Goal: Task Accomplishment & Management: Manage account settings

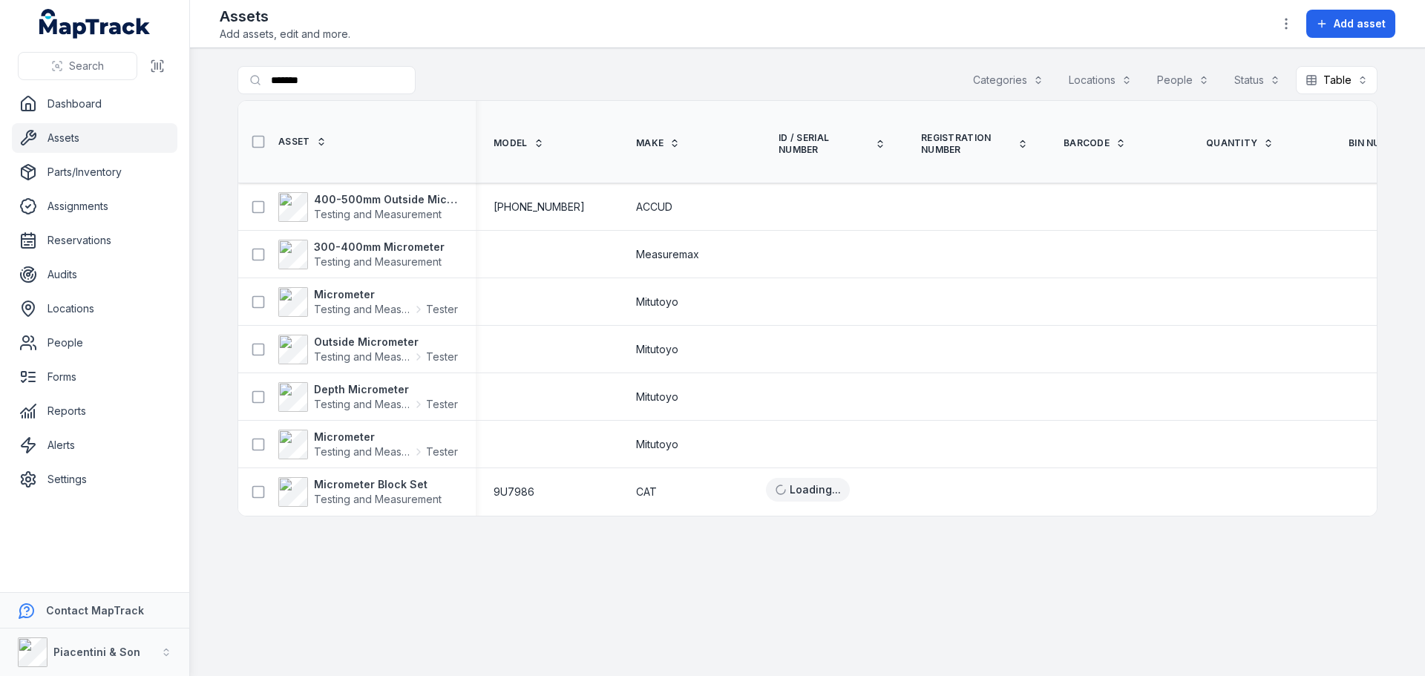
click at [1025, 73] on button "Categories" at bounding box center [1008, 80] width 90 height 28
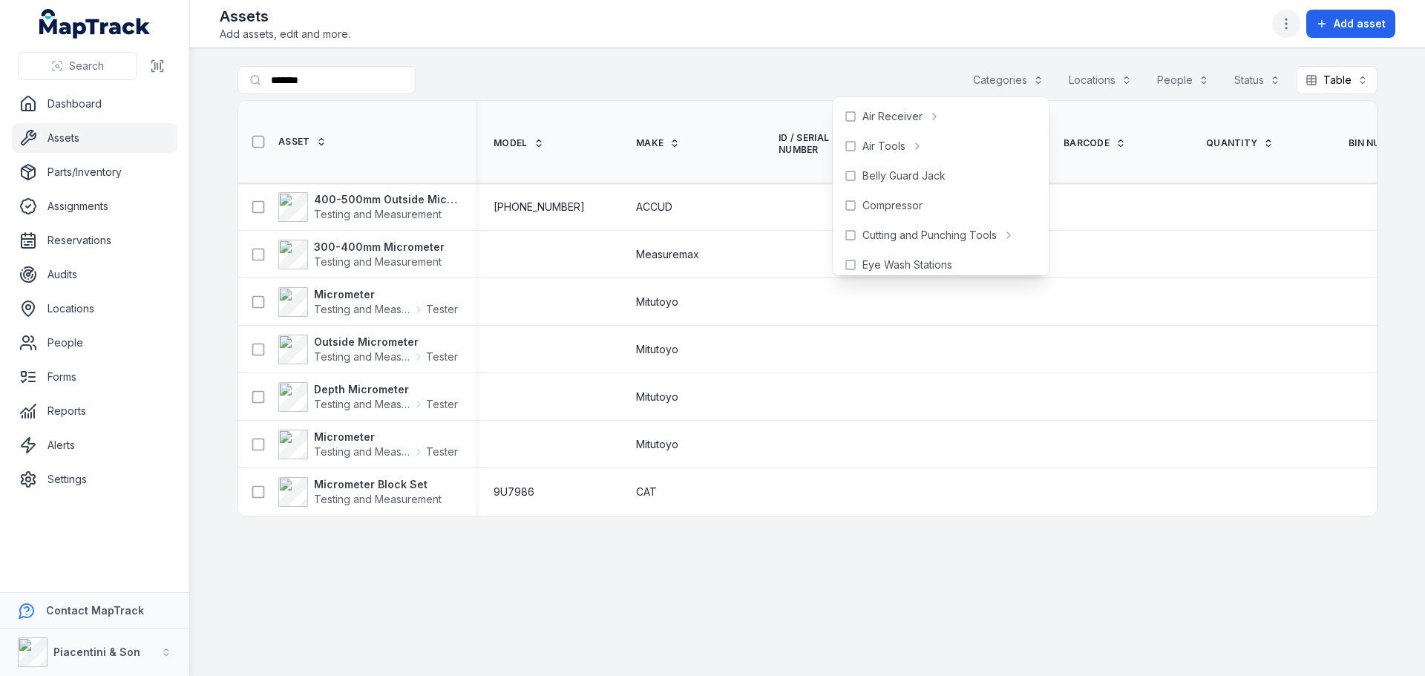
click at [1295, 13] on button "button" at bounding box center [1286, 24] width 28 height 28
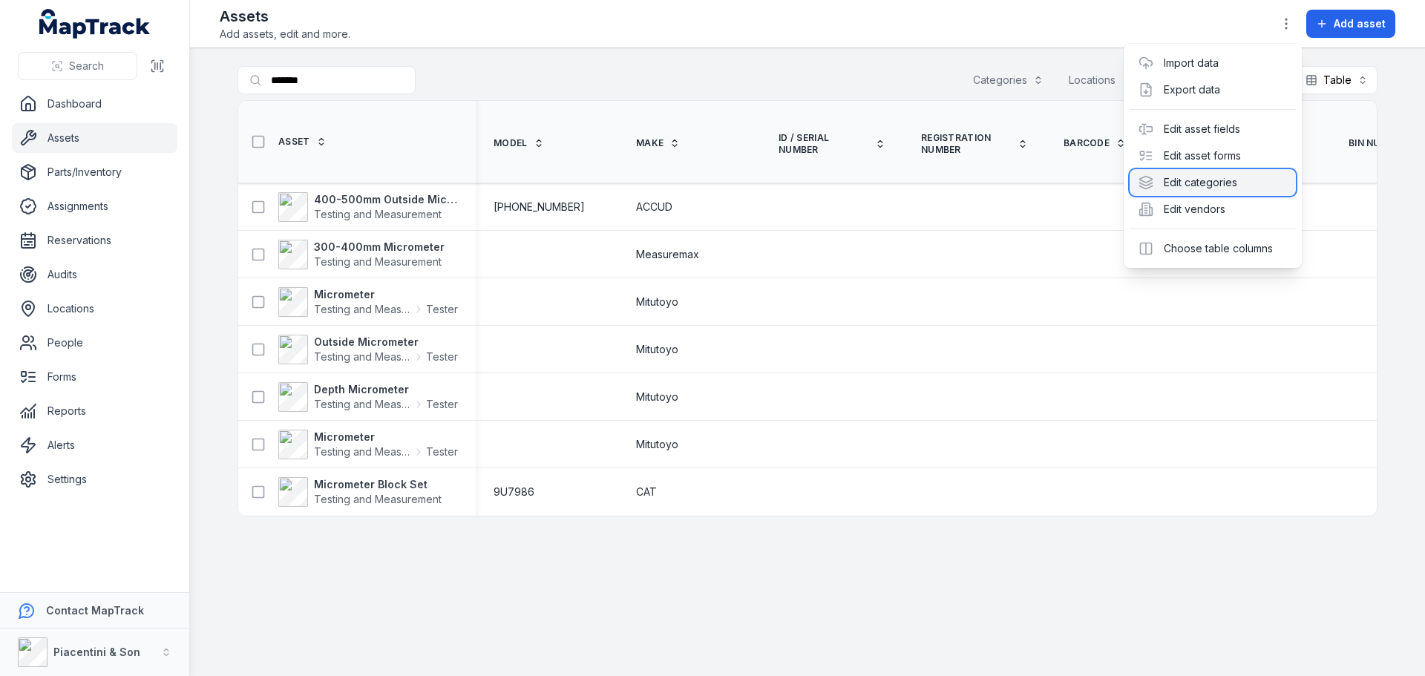
click at [1189, 178] on div "Edit categories" at bounding box center [1213, 182] width 166 height 27
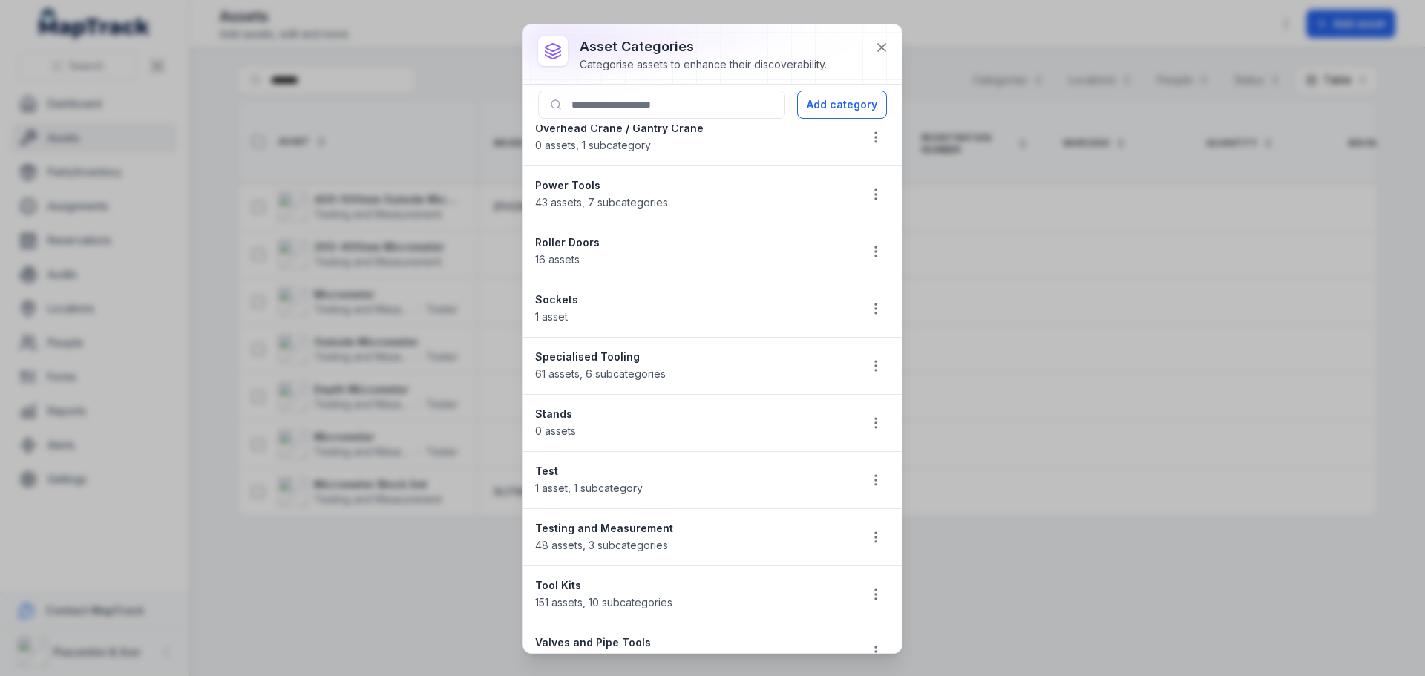
scroll to position [1410, 0]
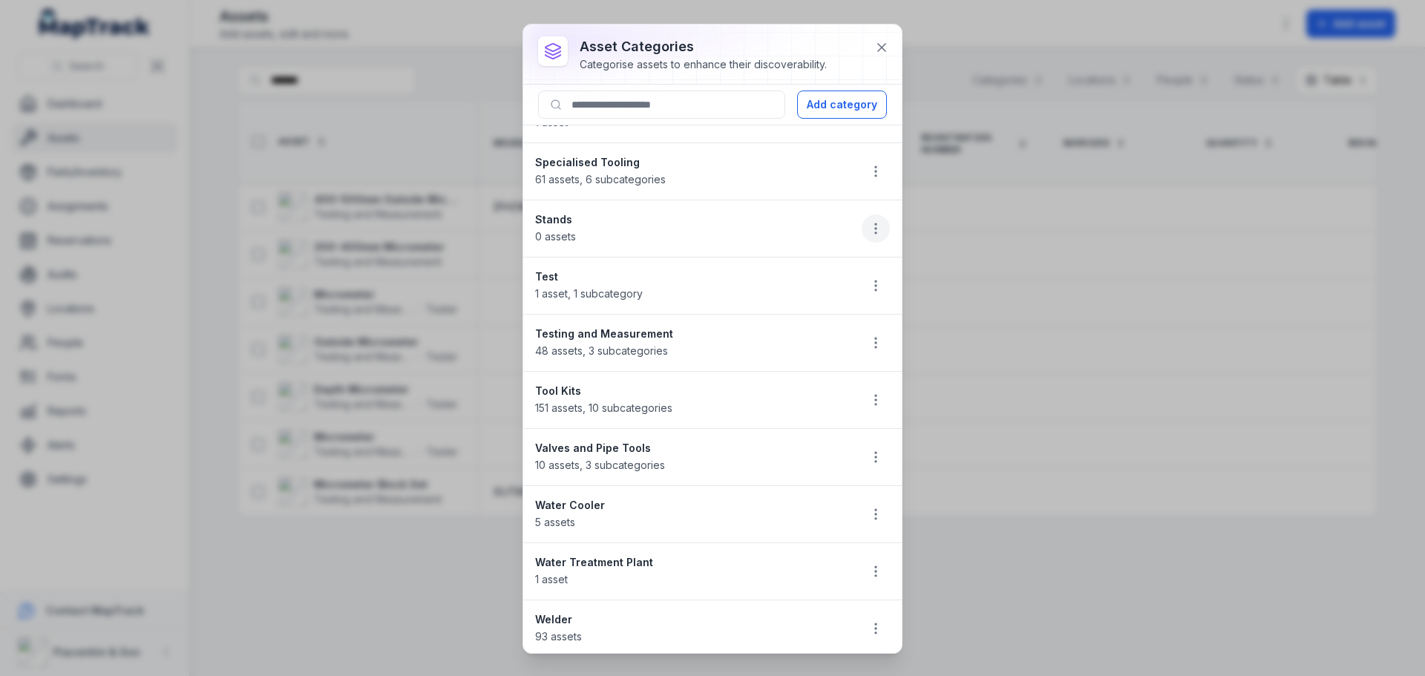
click at [868, 232] on icon "button" at bounding box center [875, 228] width 15 height 15
click at [801, 271] on div "Edit" at bounding box center [790, 268] width 166 height 27
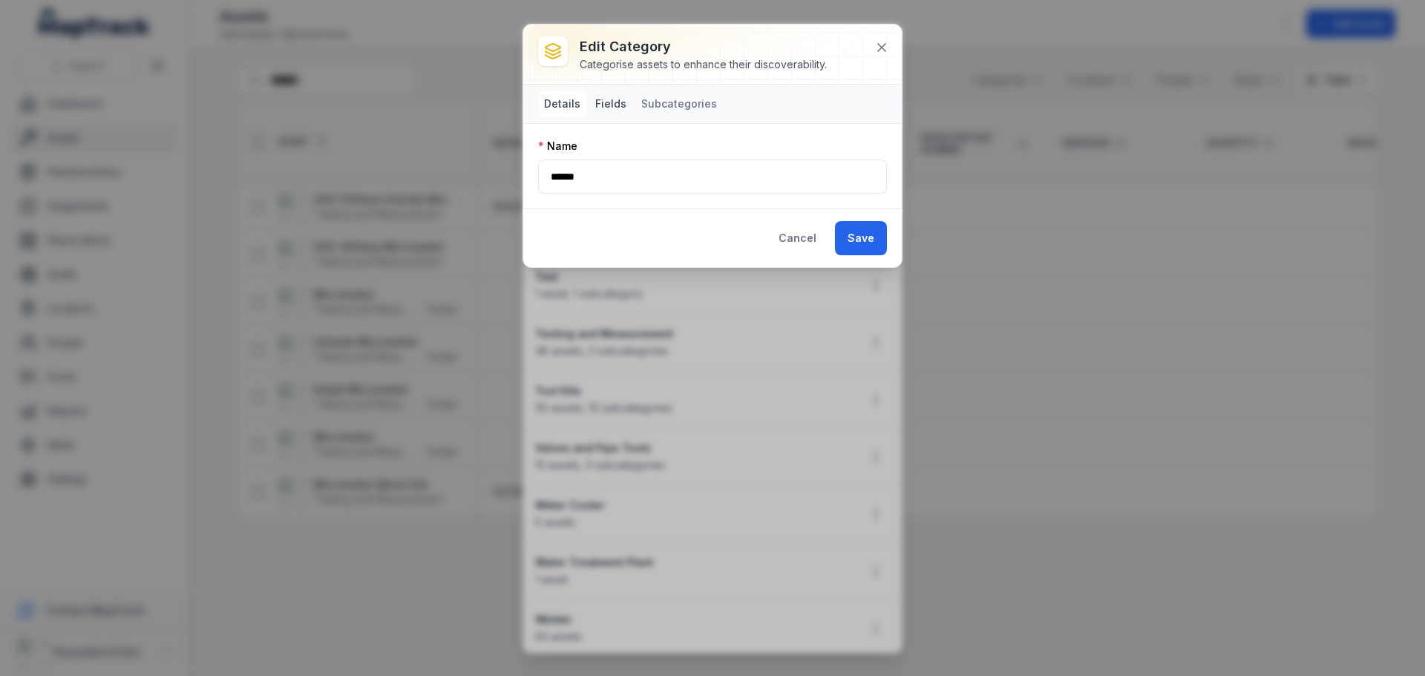
click at [603, 92] on button "Fields" at bounding box center [610, 104] width 43 height 27
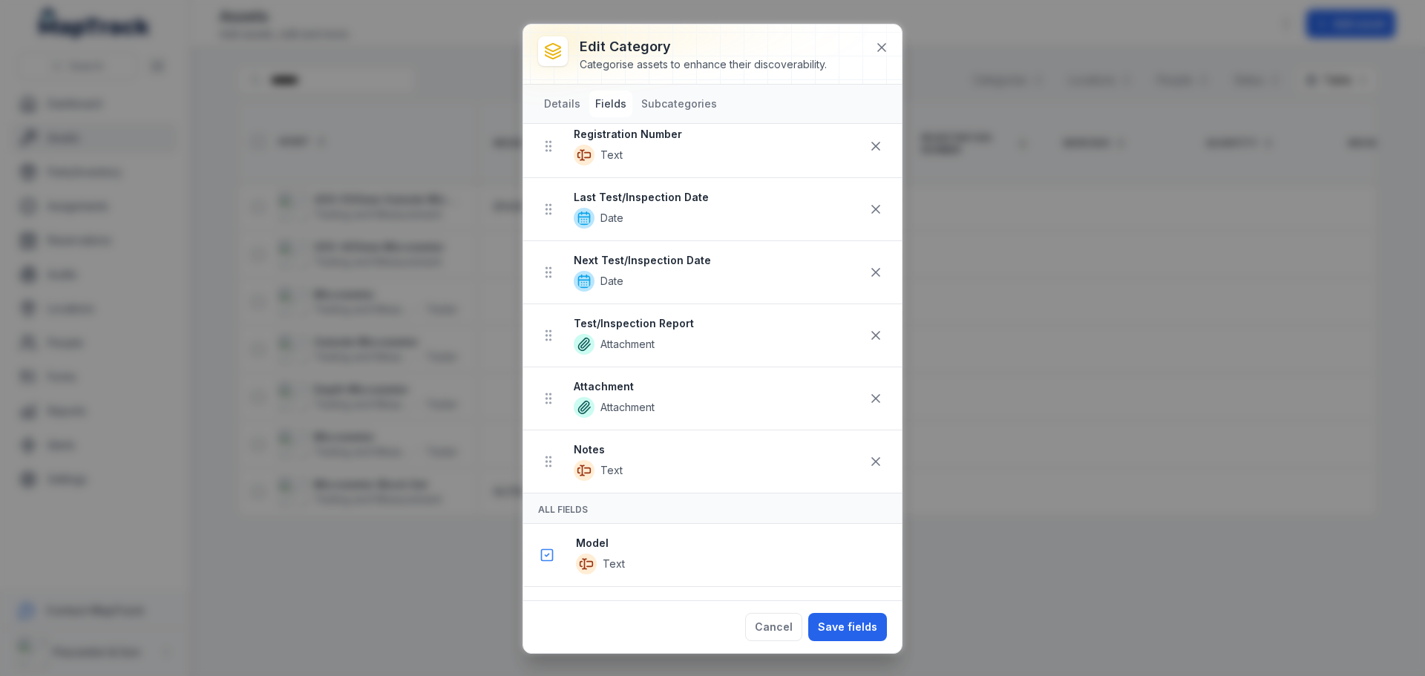
scroll to position [0, 0]
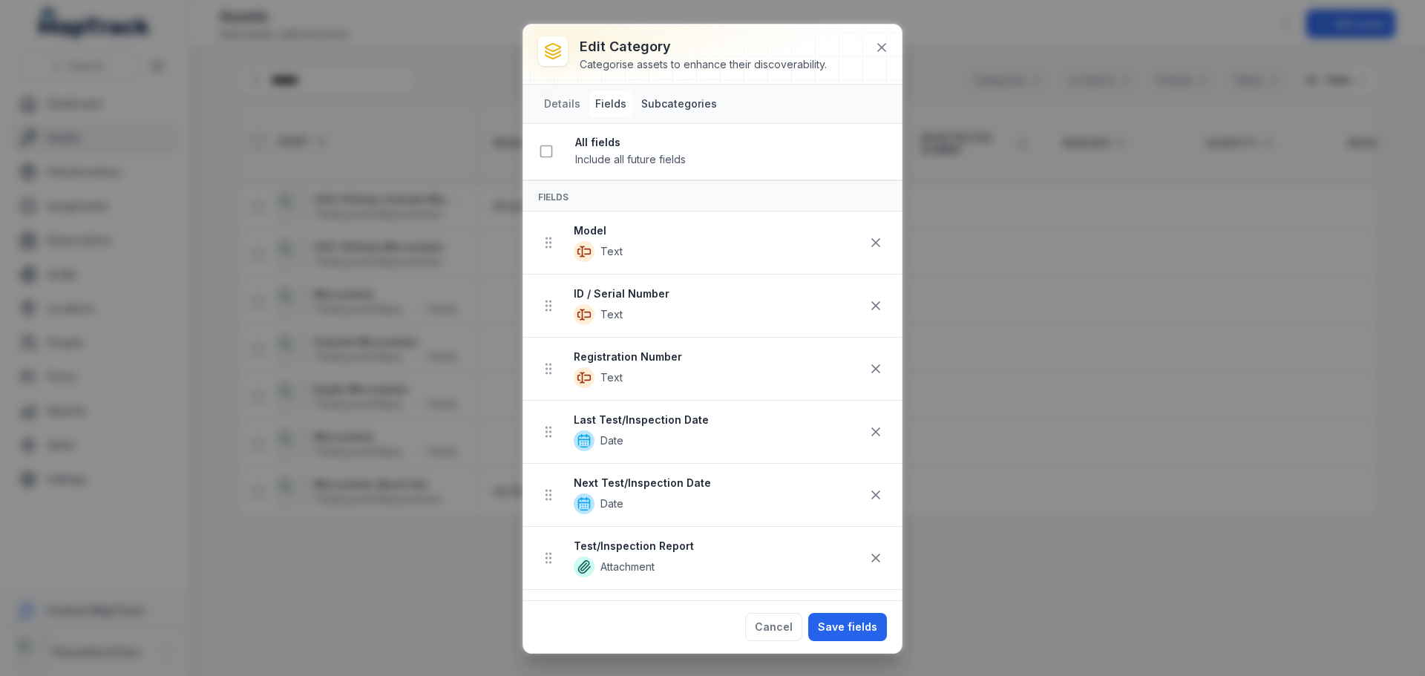
click at [658, 103] on button "Subcategories" at bounding box center [679, 104] width 88 height 27
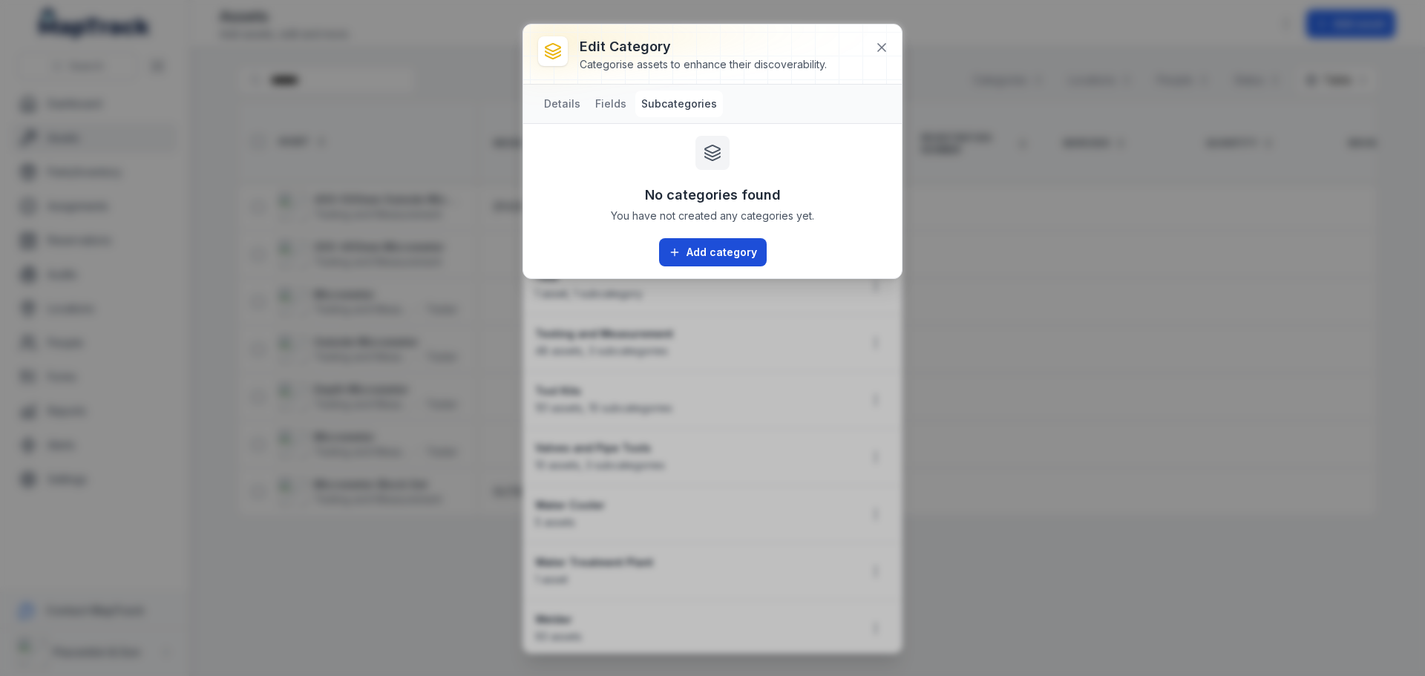
click at [705, 257] on button "Add category" at bounding box center [713, 252] width 108 height 28
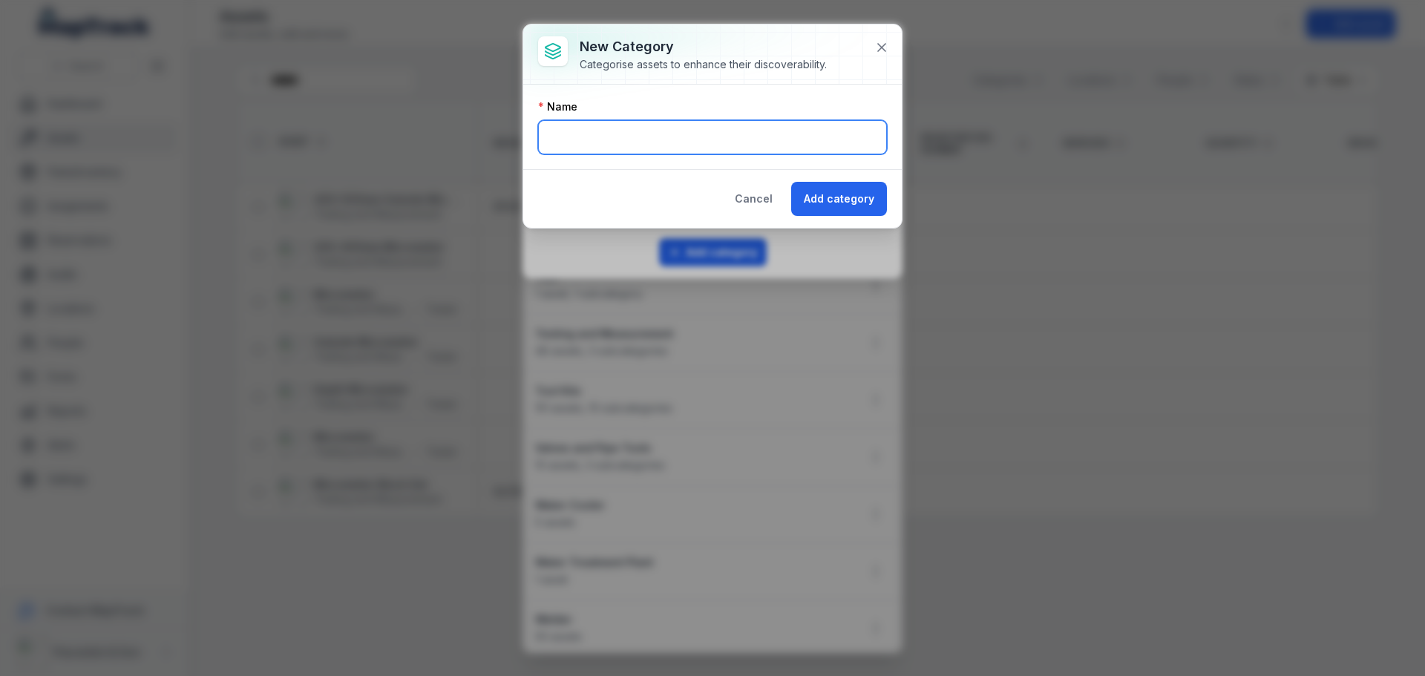
click at [656, 136] on input "text" at bounding box center [712, 137] width 349 height 34
type input "*"
type input "**********"
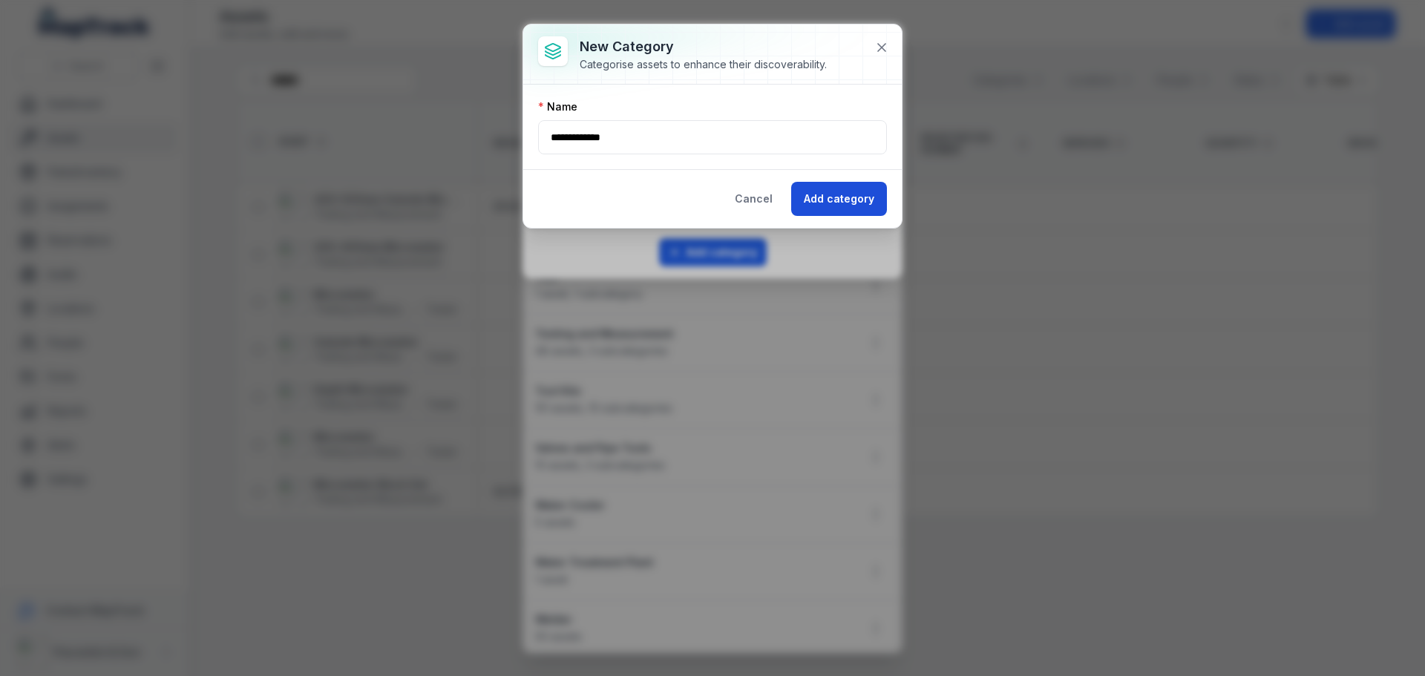
click at [805, 203] on button "Add category" at bounding box center [839, 199] width 96 height 34
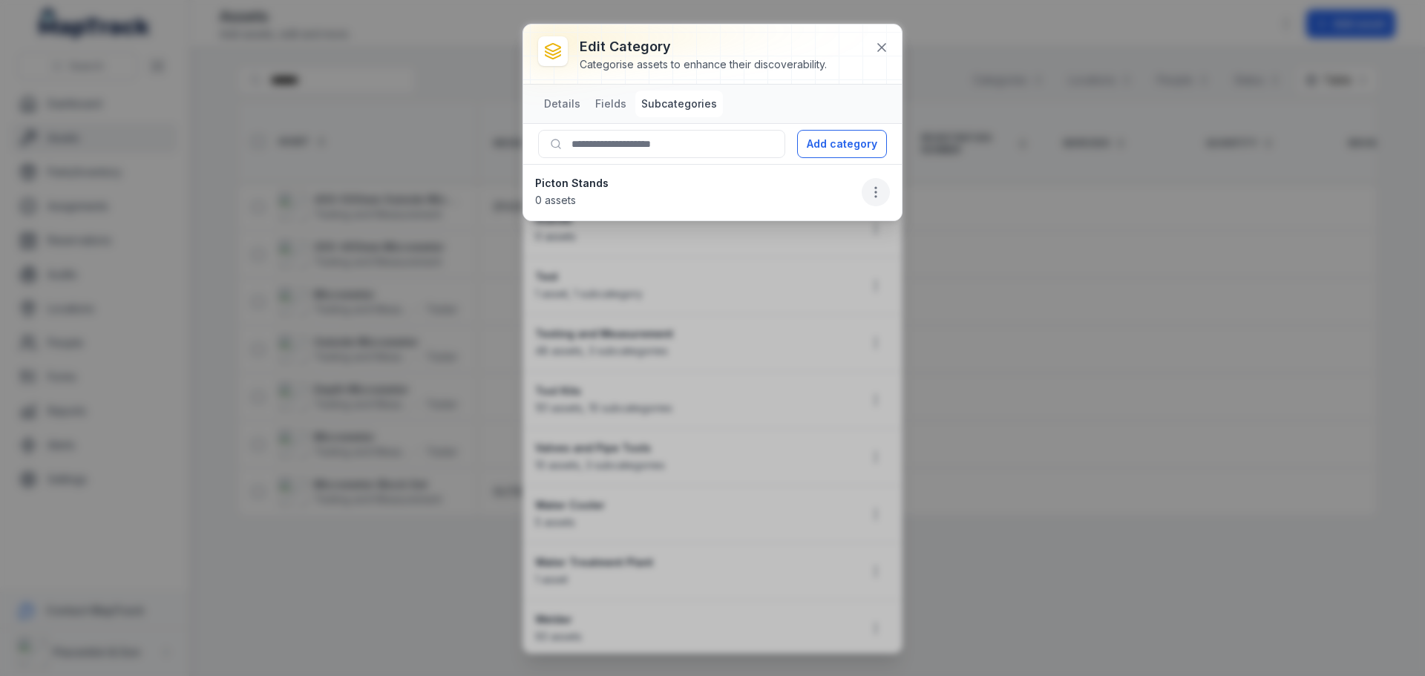
click at [874, 188] on icon "button" at bounding box center [875, 192] width 15 height 15
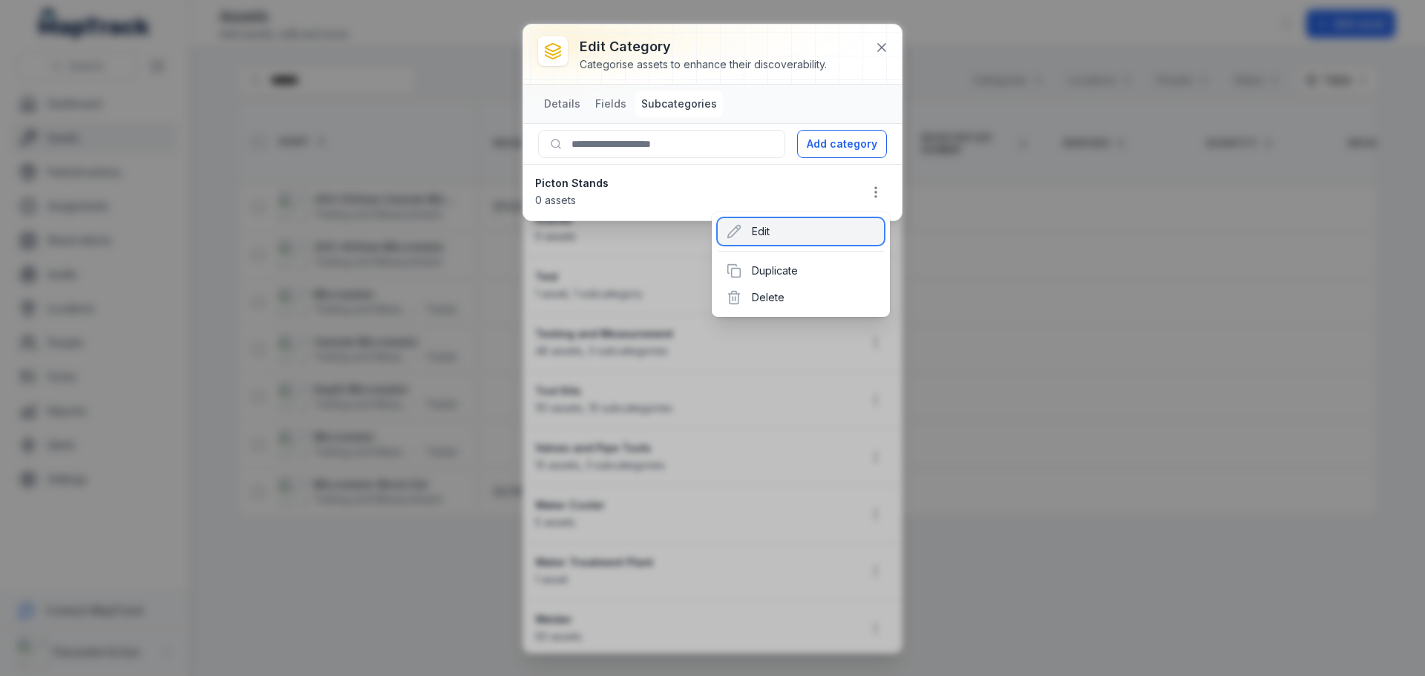
click at [857, 232] on div "Edit" at bounding box center [801, 231] width 166 height 27
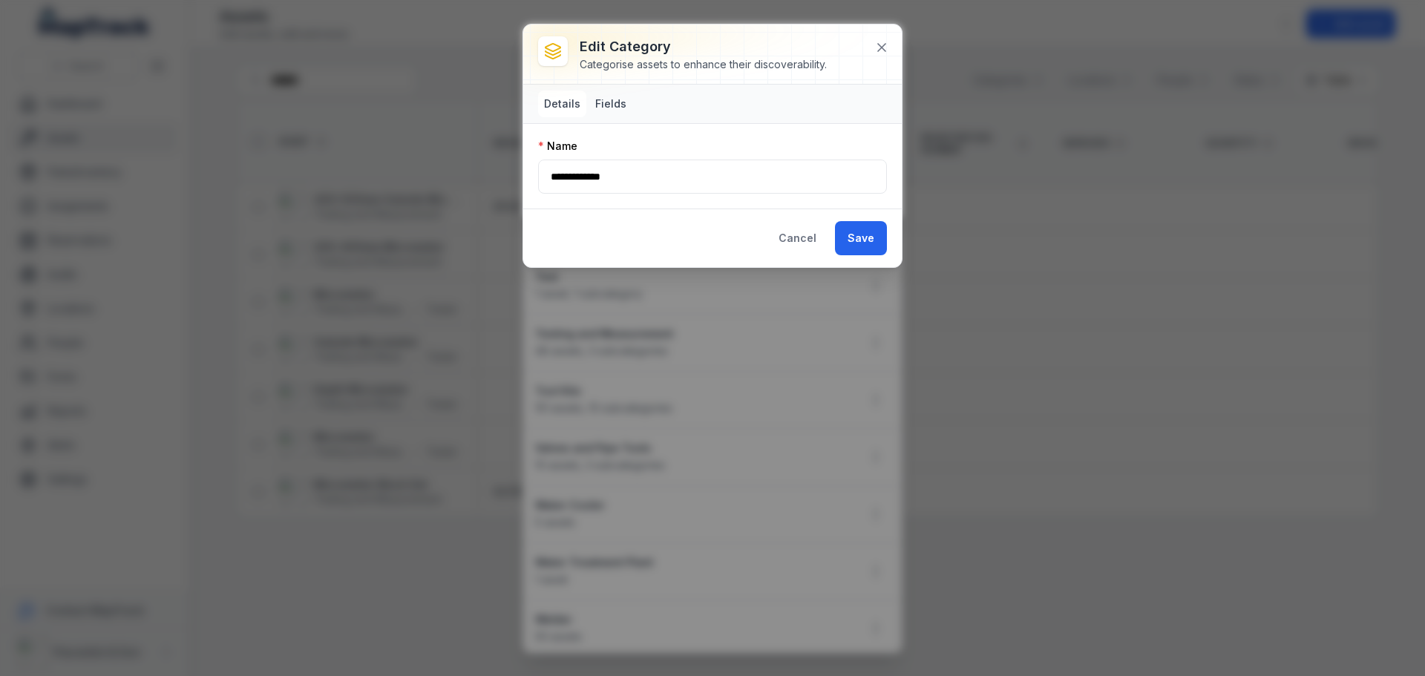
click at [614, 100] on button "Fields" at bounding box center [610, 104] width 43 height 27
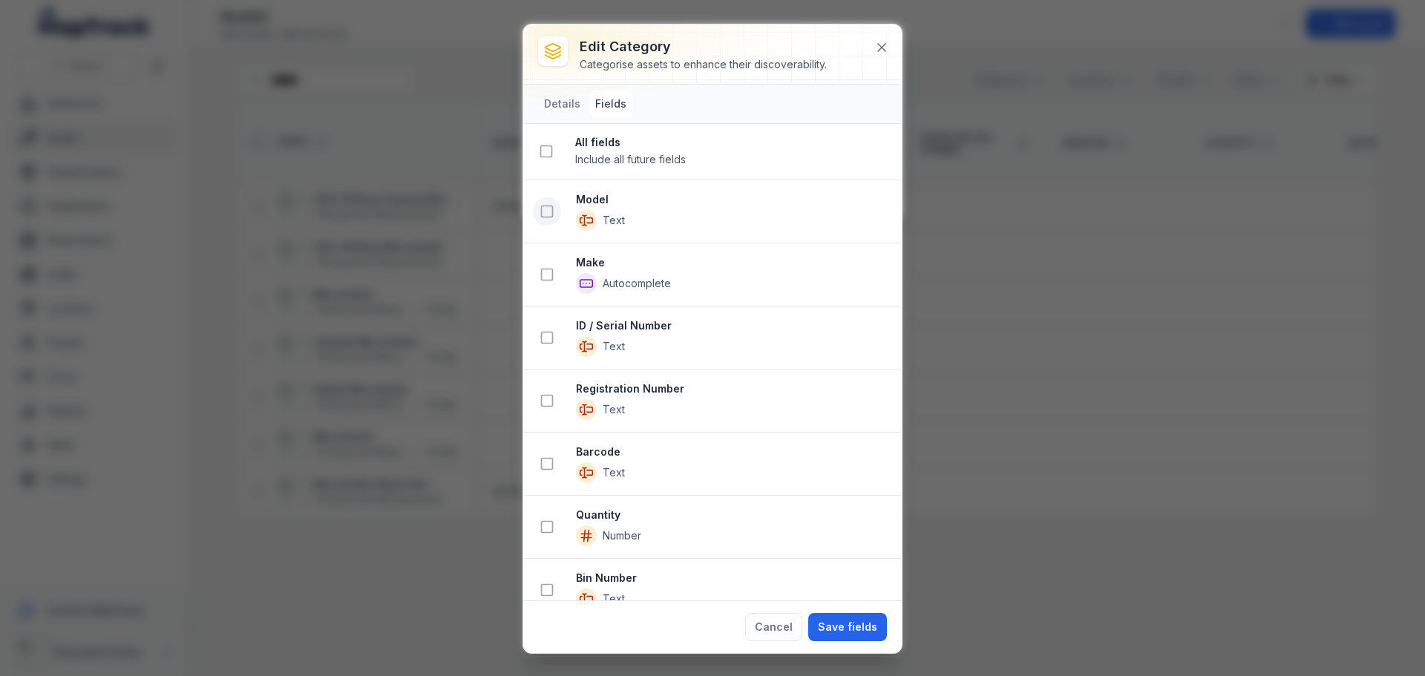
click at [552, 217] on rect at bounding box center [547, 211] width 11 height 11
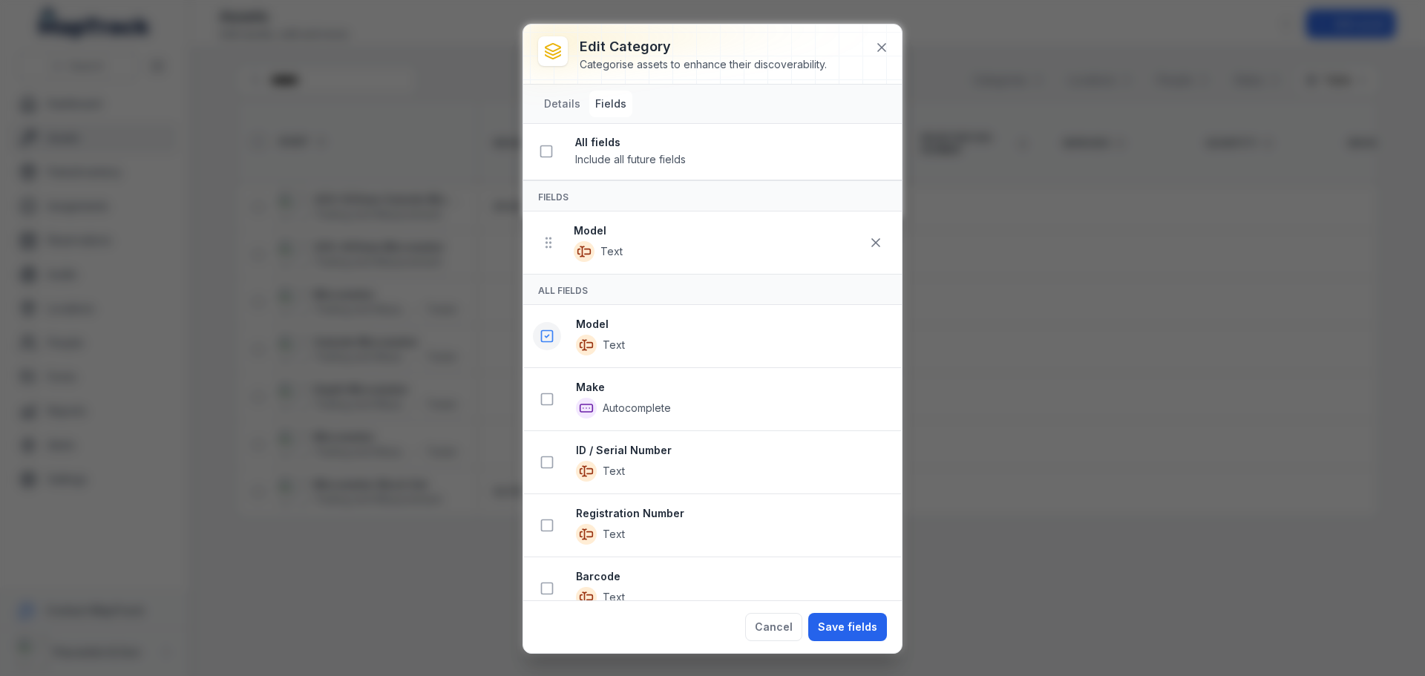
scroll to position [74, 0]
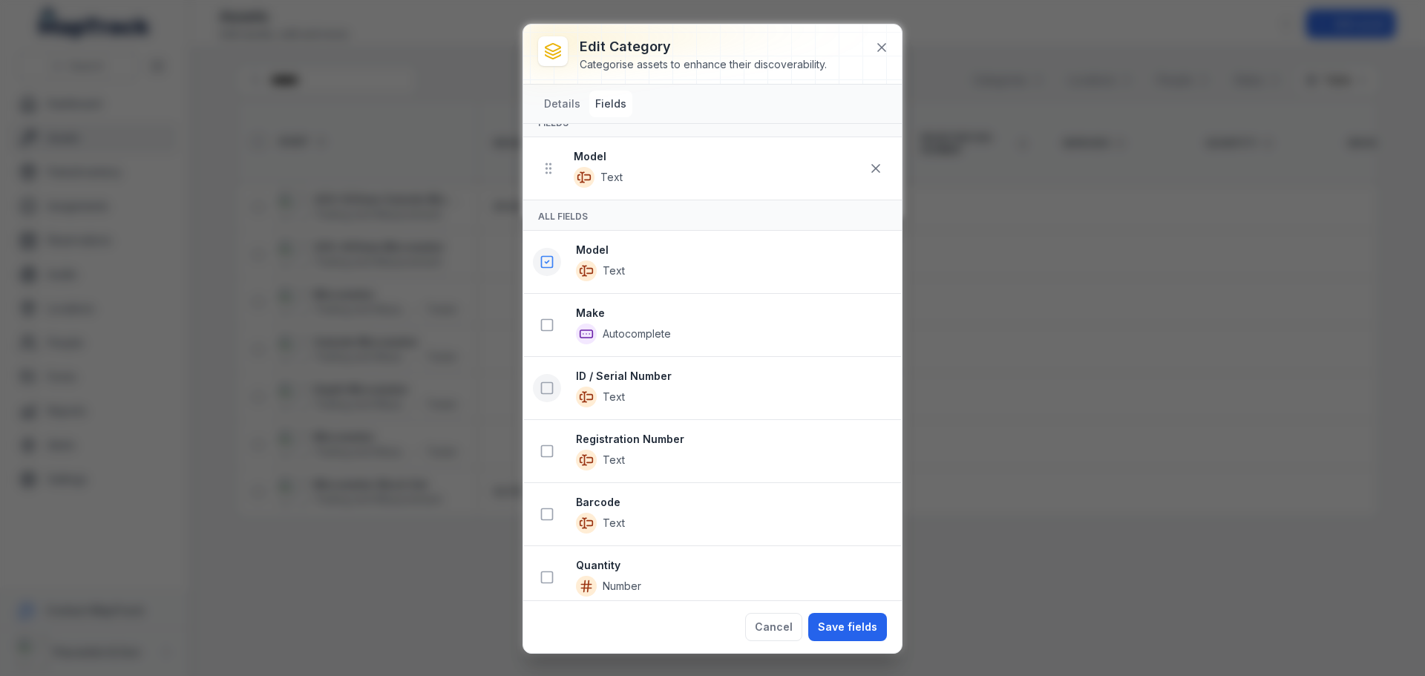
click at [546, 382] on icon at bounding box center [547, 388] width 15 height 15
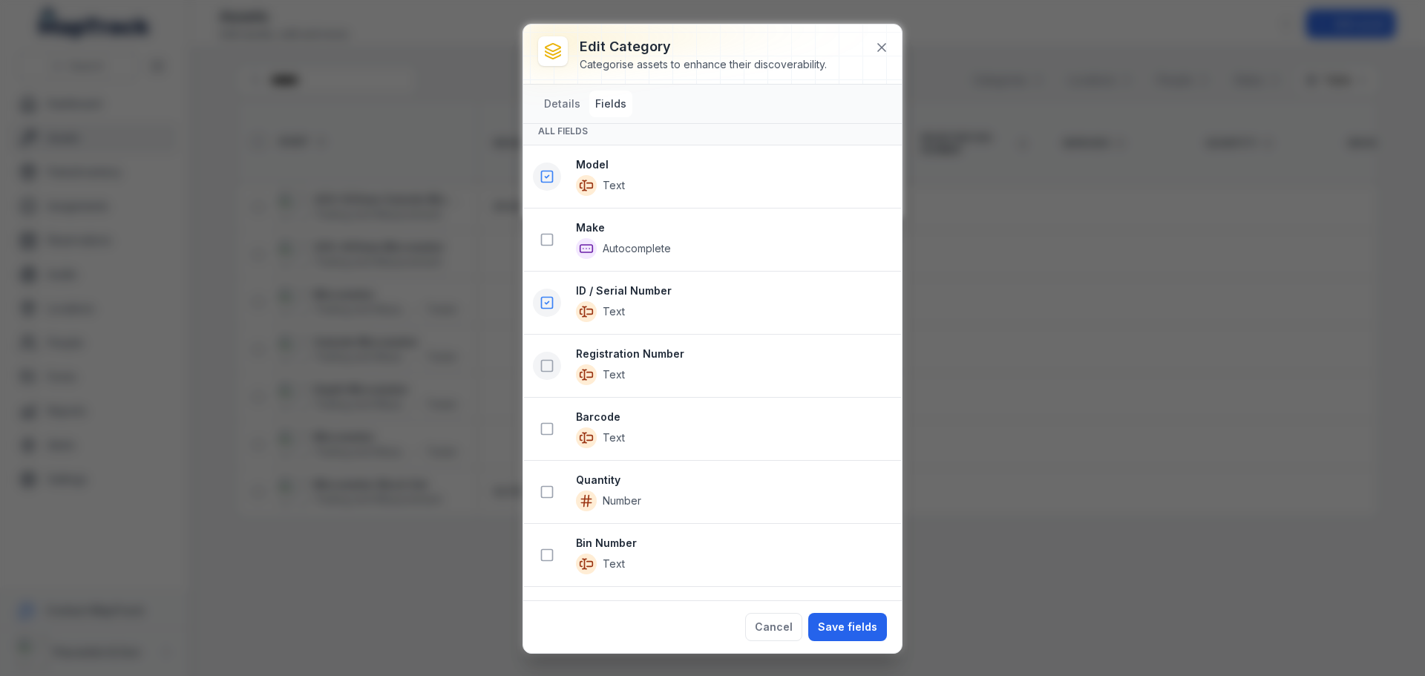
click at [552, 371] on rect at bounding box center [547, 366] width 11 height 11
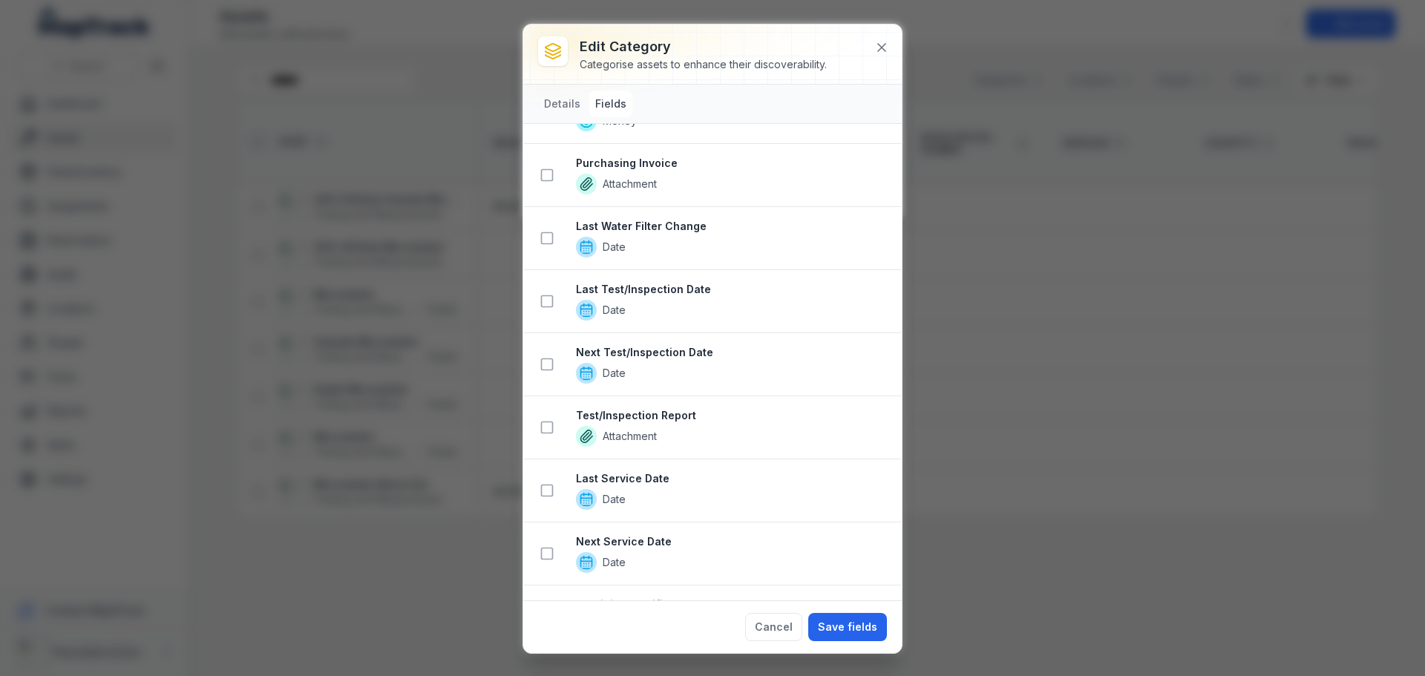
scroll to position [1102, 0]
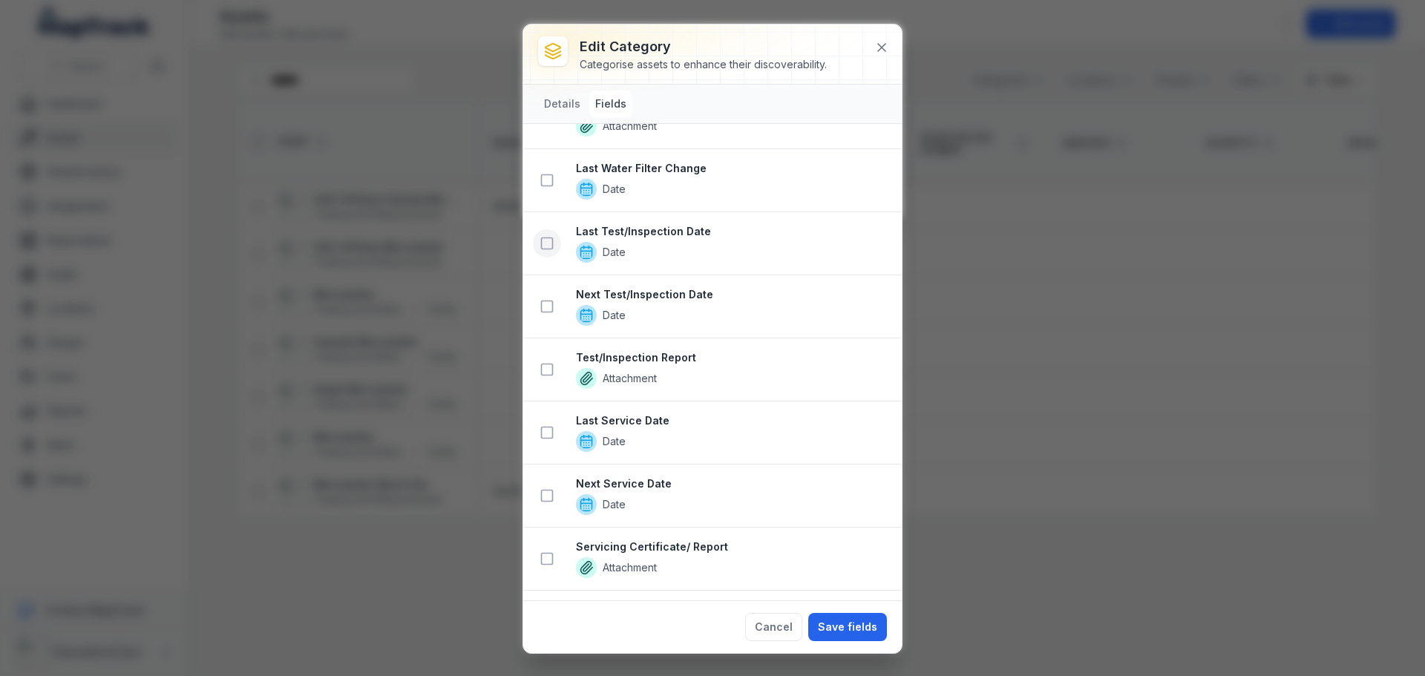
click at [546, 238] on rect at bounding box center [547, 243] width 11 height 11
click at [542, 302] on rect at bounding box center [547, 306] width 11 height 11
click at [547, 367] on icon at bounding box center [547, 369] width 15 height 15
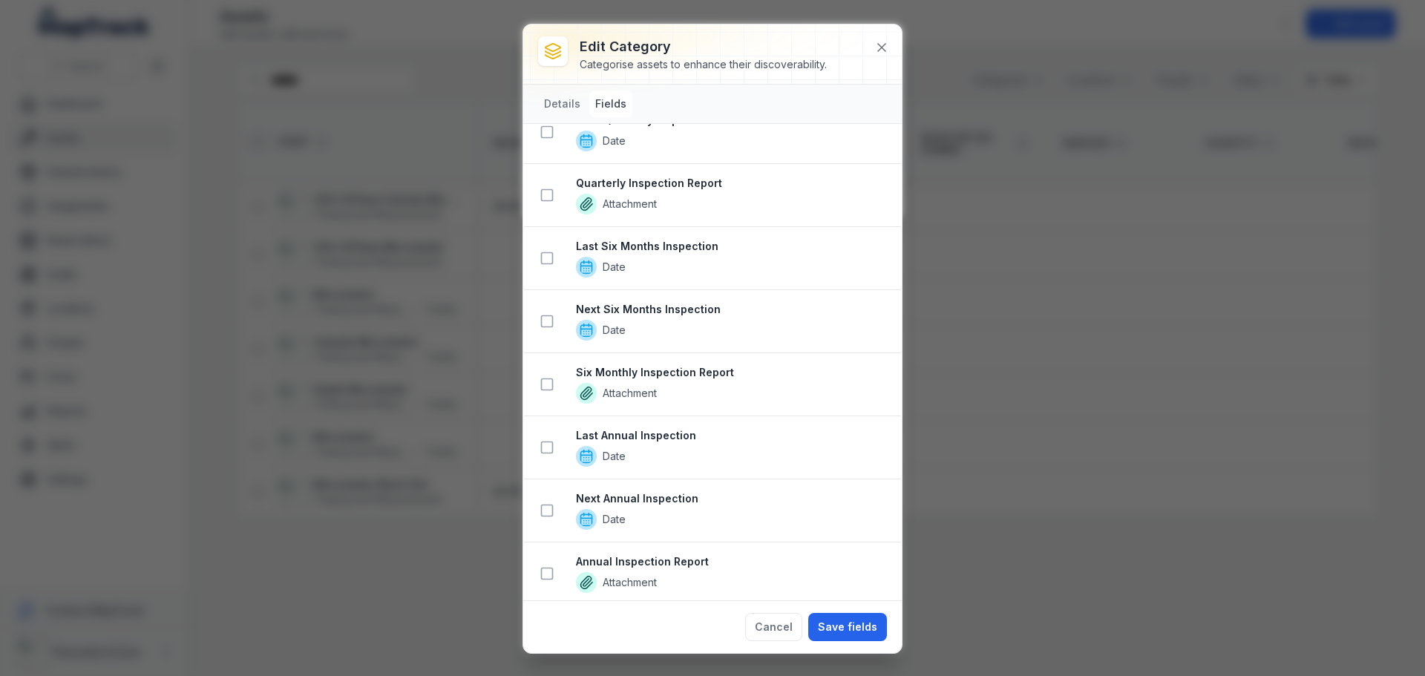
scroll to position [2257, 0]
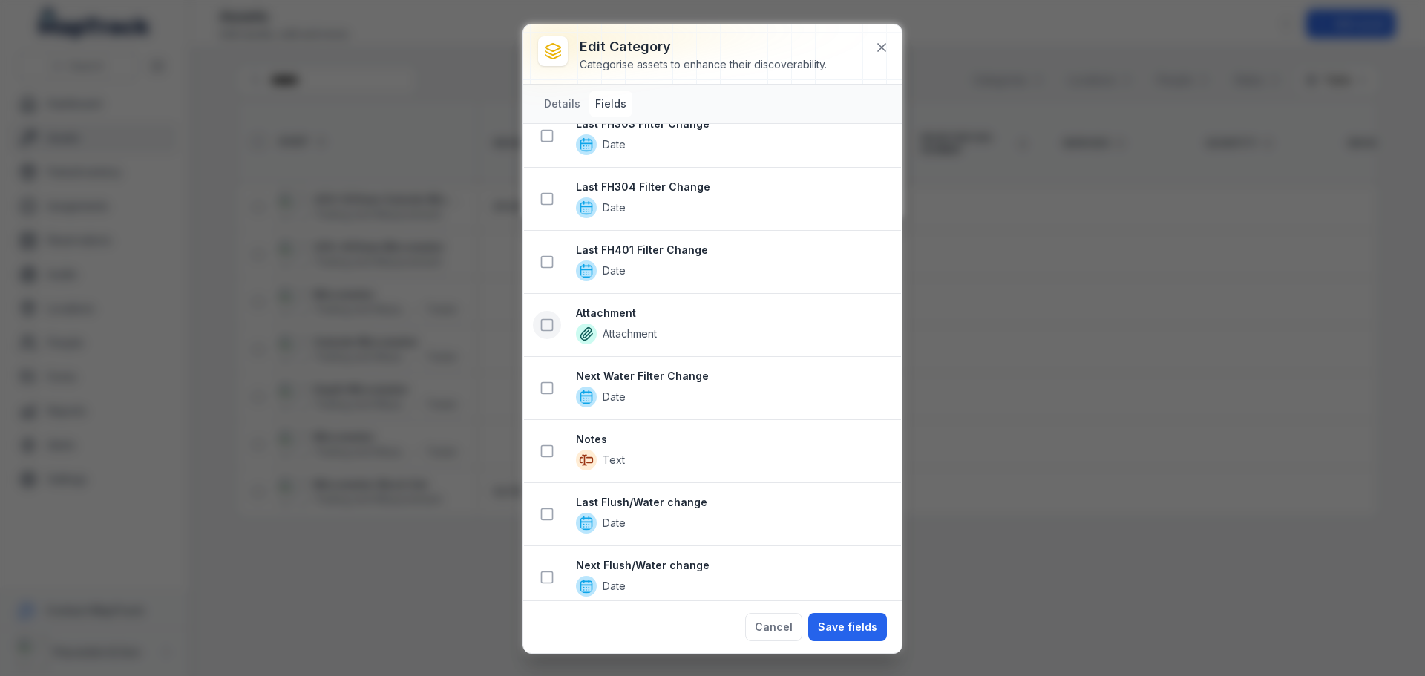
click at [547, 328] on icon at bounding box center [547, 325] width 15 height 15
click at [546, 452] on icon at bounding box center [547, 451] width 15 height 15
click at [857, 629] on button "Save fields" at bounding box center [847, 627] width 79 height 28
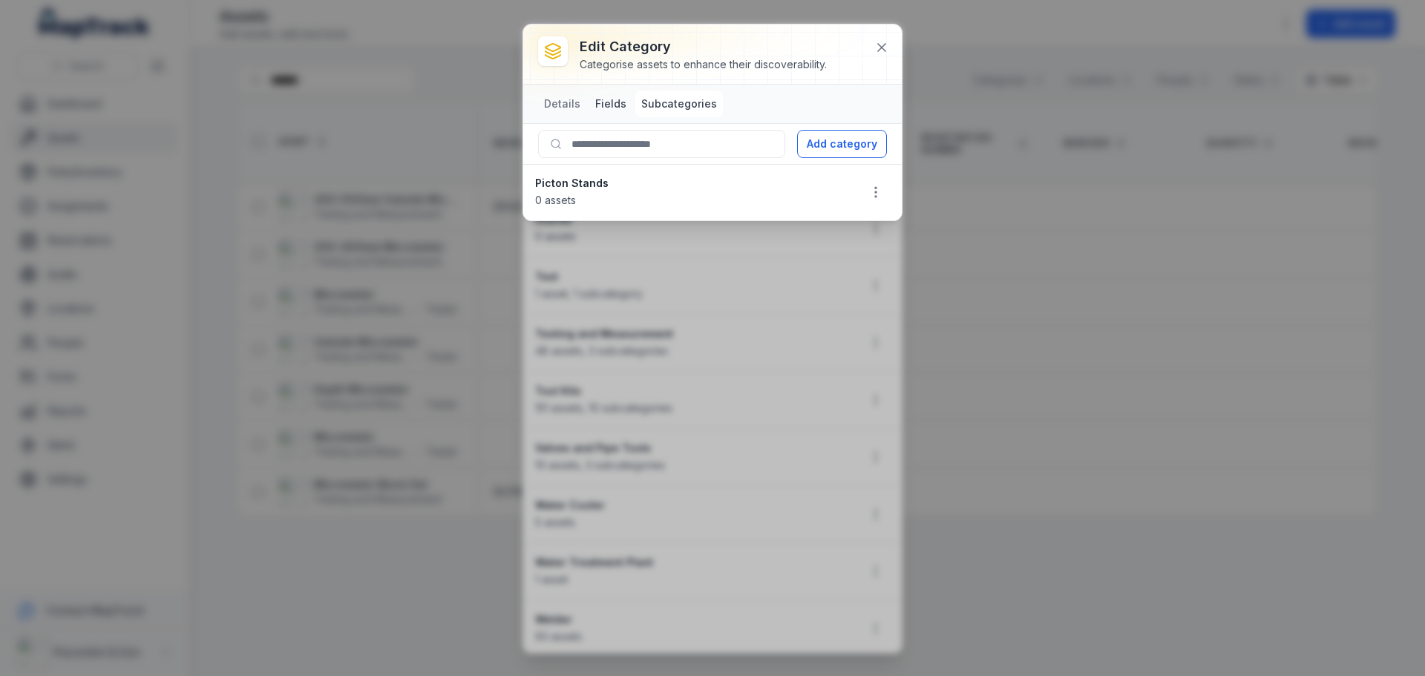
click at [601, 98] on button "Fields" at bounding box center [610, 104] width 43 height 27
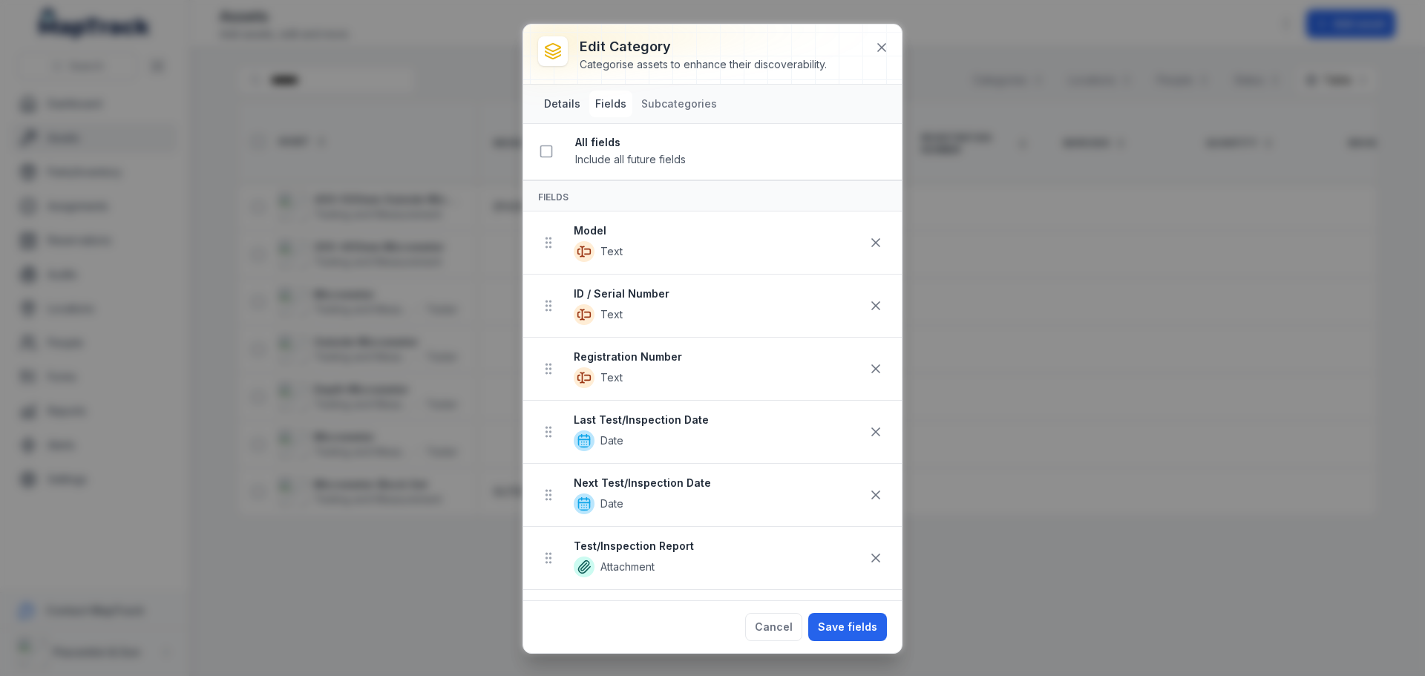
click at [573, 105] on button "Details" at bounding box center [562, 104] width 48 height 27
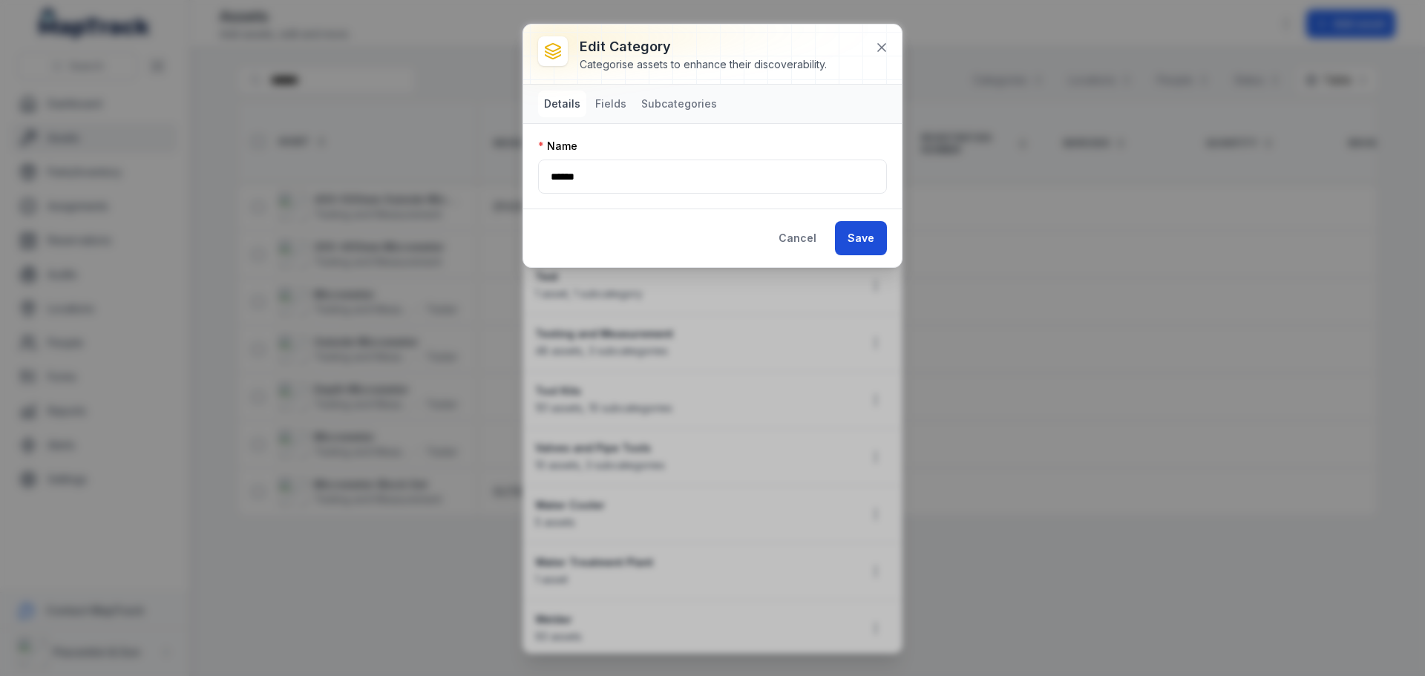
click at [858, 241] on button "Save" at bounding box center [861, 238] width 52 height 34
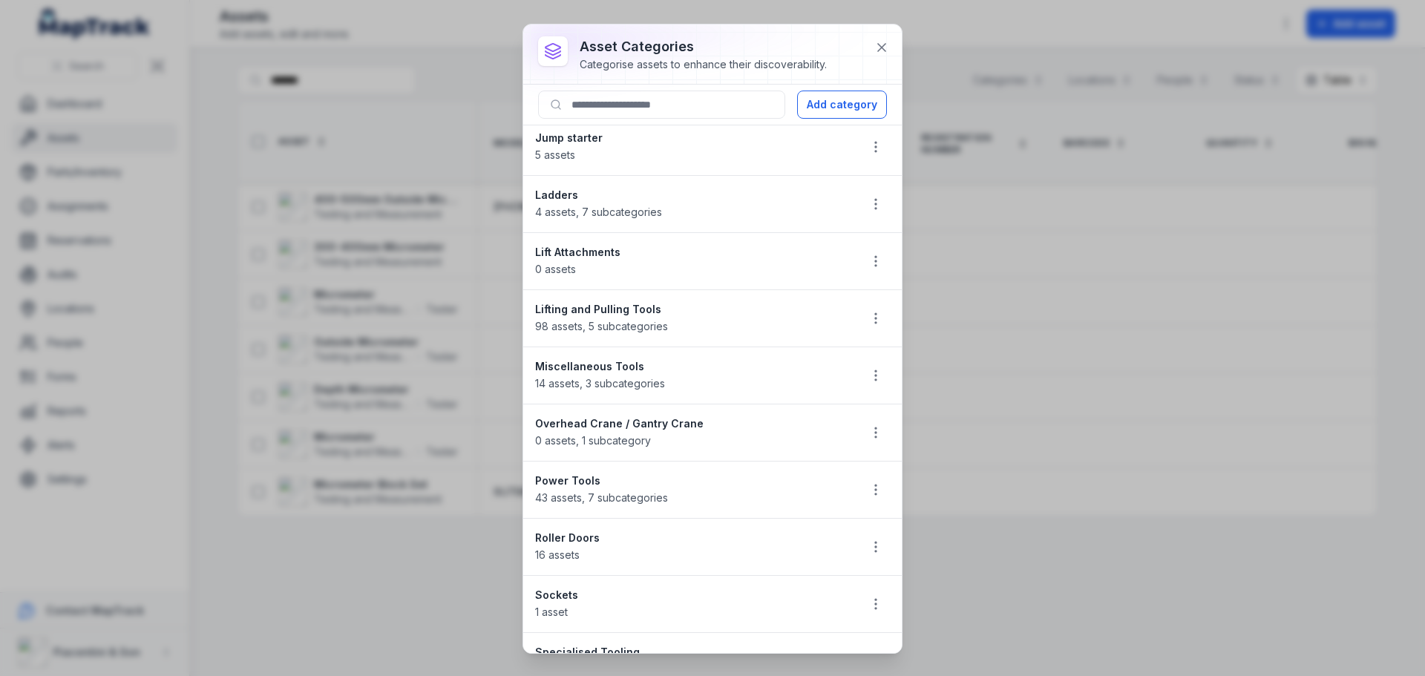
scroll to position [894, 0]
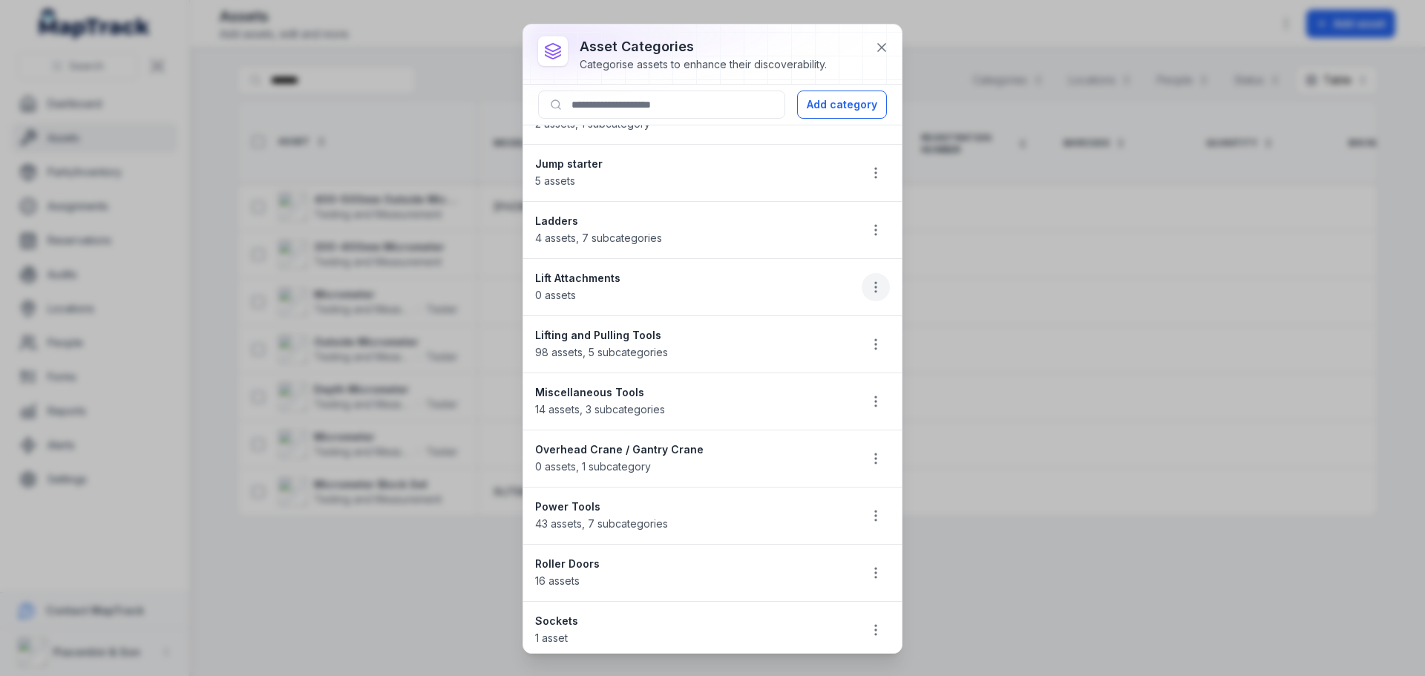
click at [875, 287] on circle "button" at bounding box center [875, 287] width 1 height 1
click at [831, 317] on div "Edit" at bounding box center [790, 326] width 166 height 27
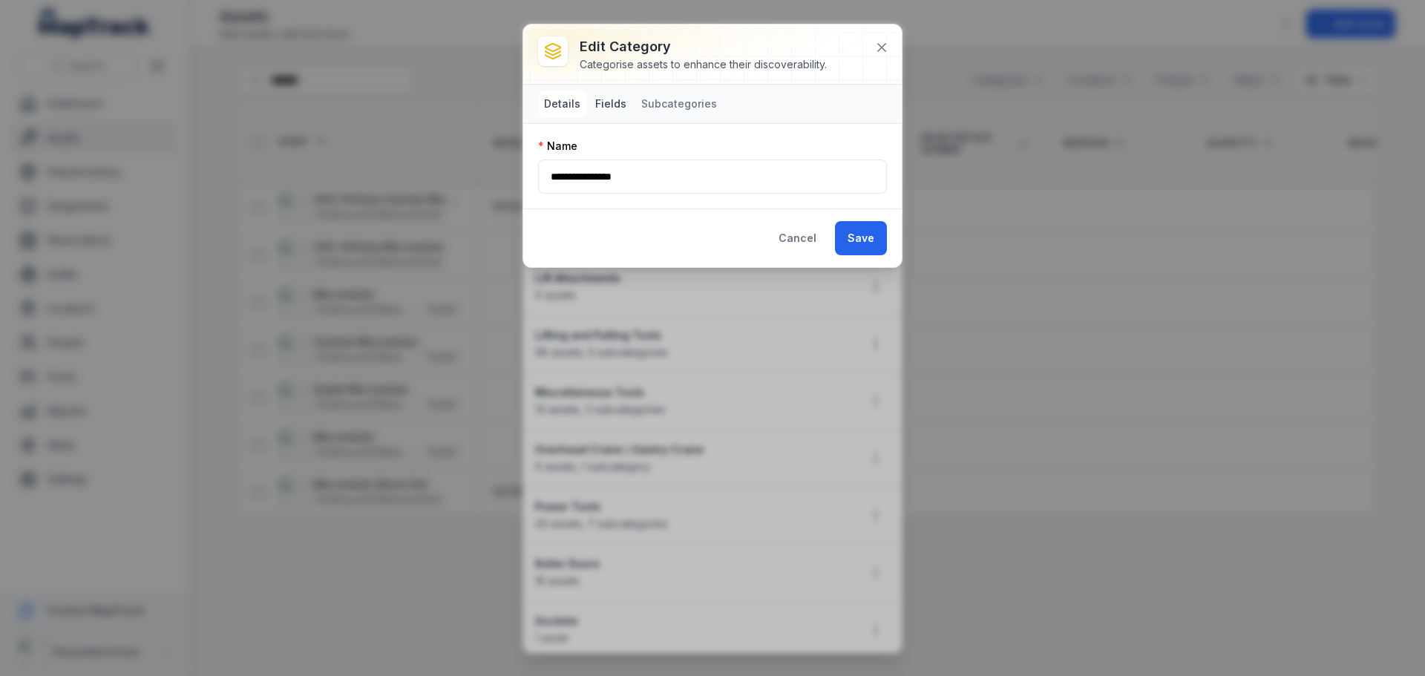
drag, startPoint x: 615, startPoint y: 99, endPoint x: 615, endPoint y: 109, distance: 10.4
click at [615, 108] on button "Fields" at bounding box center [610, 104] width 43 height 27
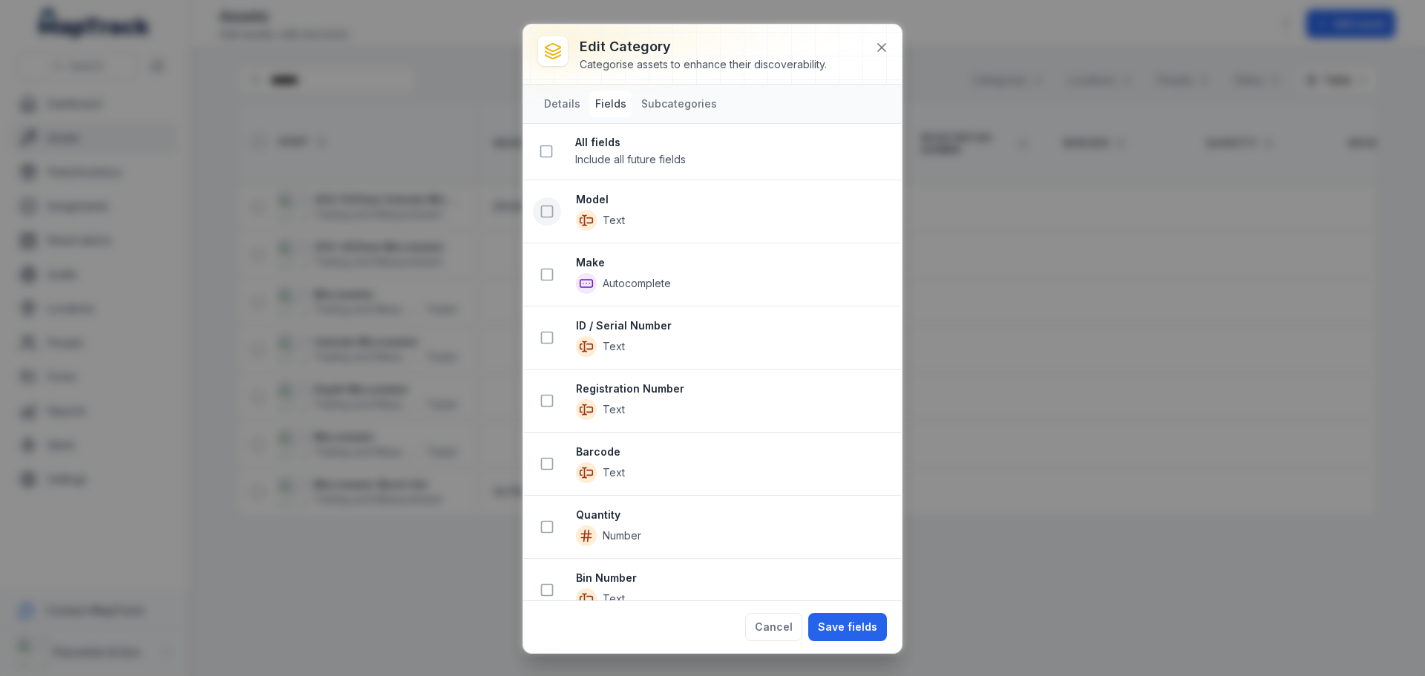
click at [555, 205] on button at bounding box center [547, 211] width 28 height 28
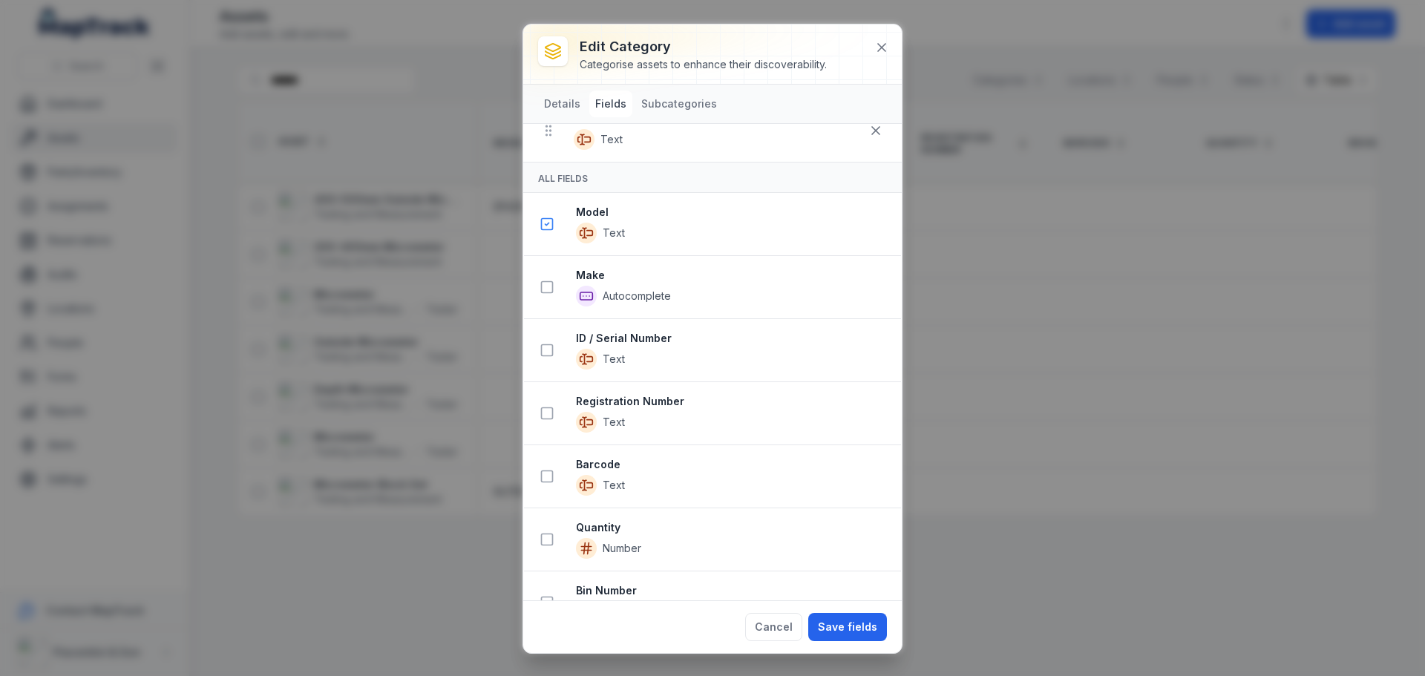
scroll to position [148, 0]
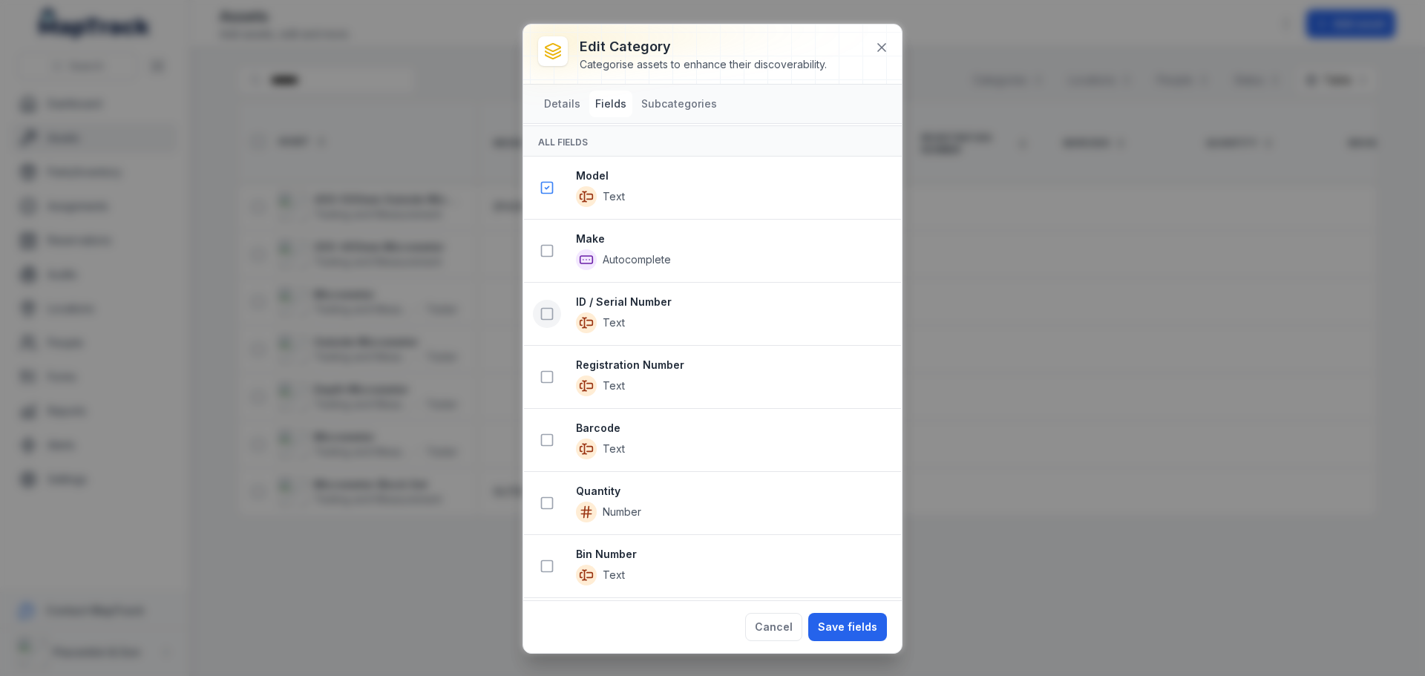
click at [548, 321] on button at bounding box center [547, 314] width 28 height 28
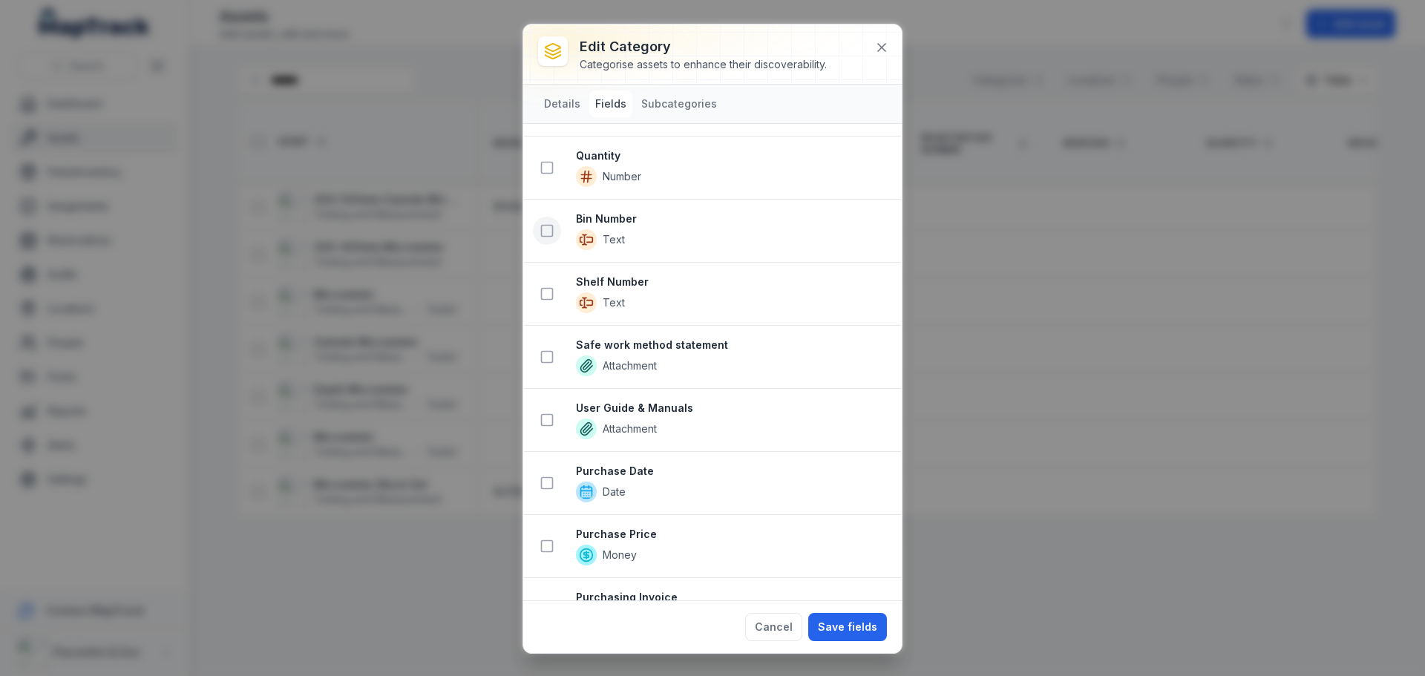
scroll to position [583, 0]
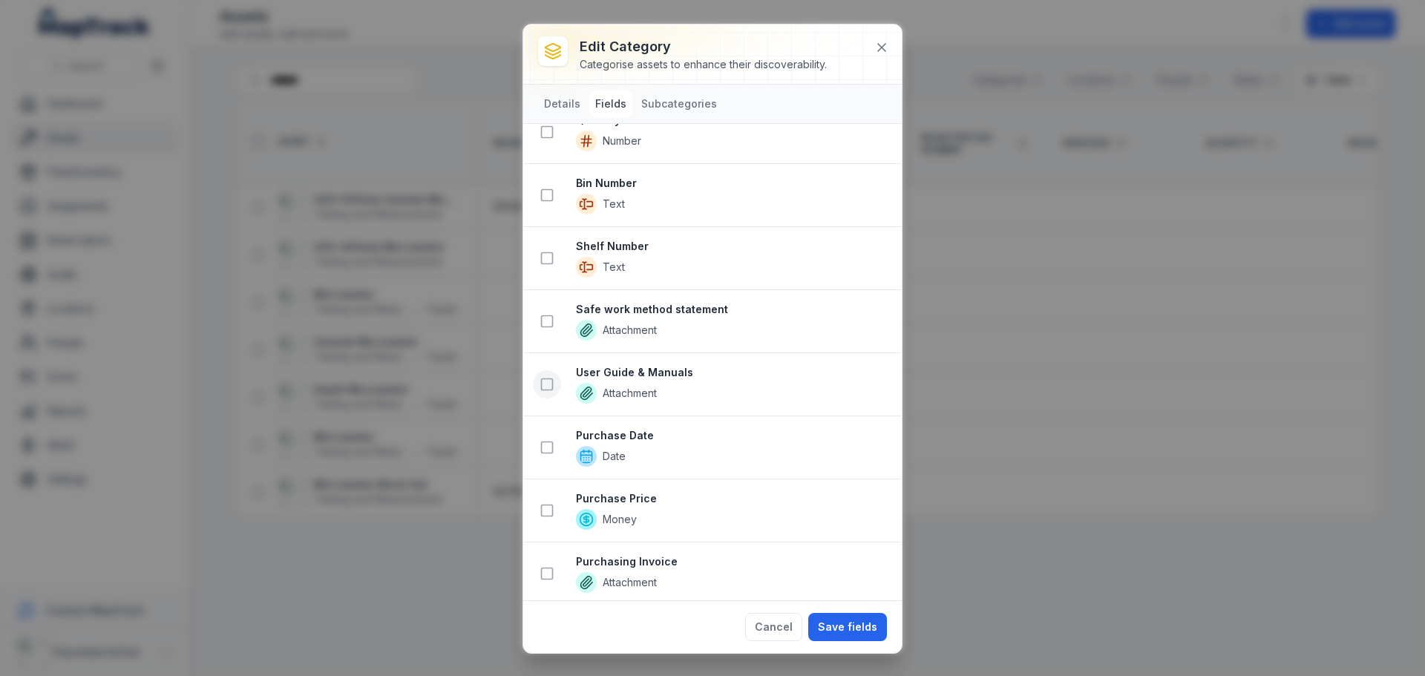
click at [546, 387] on icon at bounding box center [547, 384] width 15 height 15
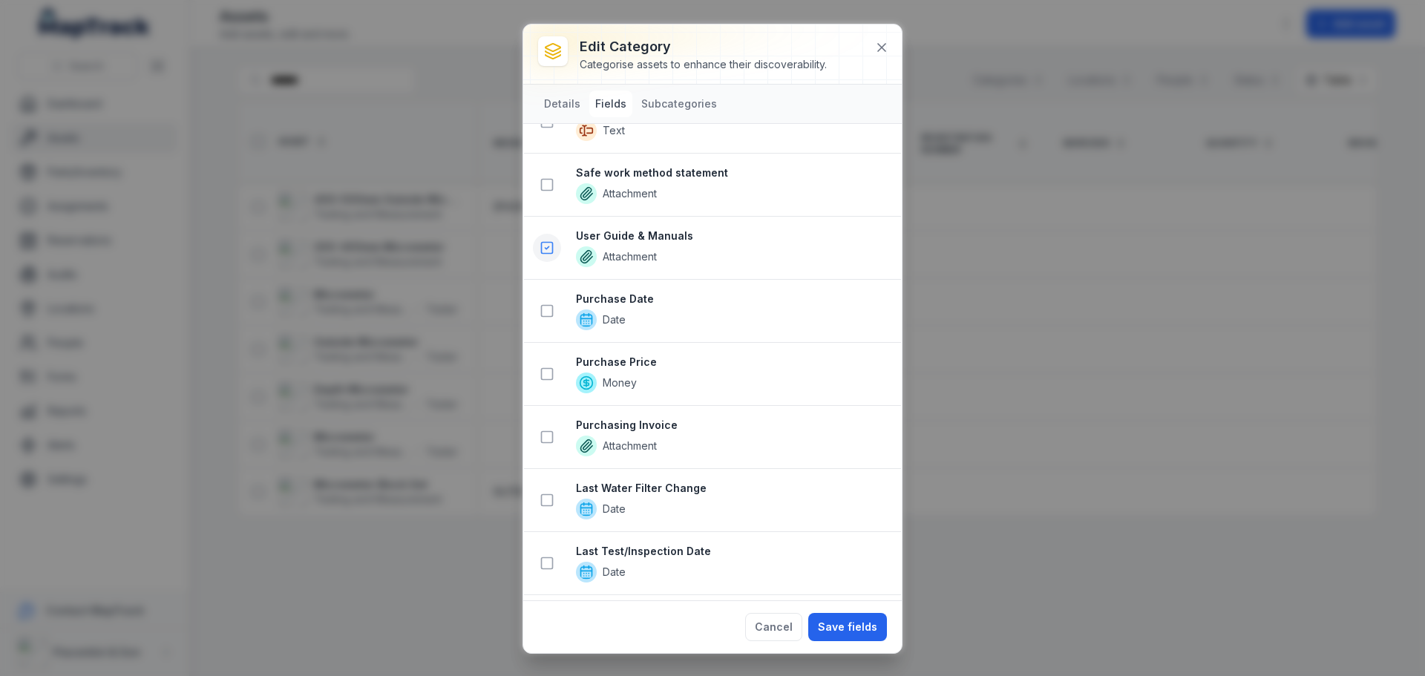
scroll to position [794, 0]
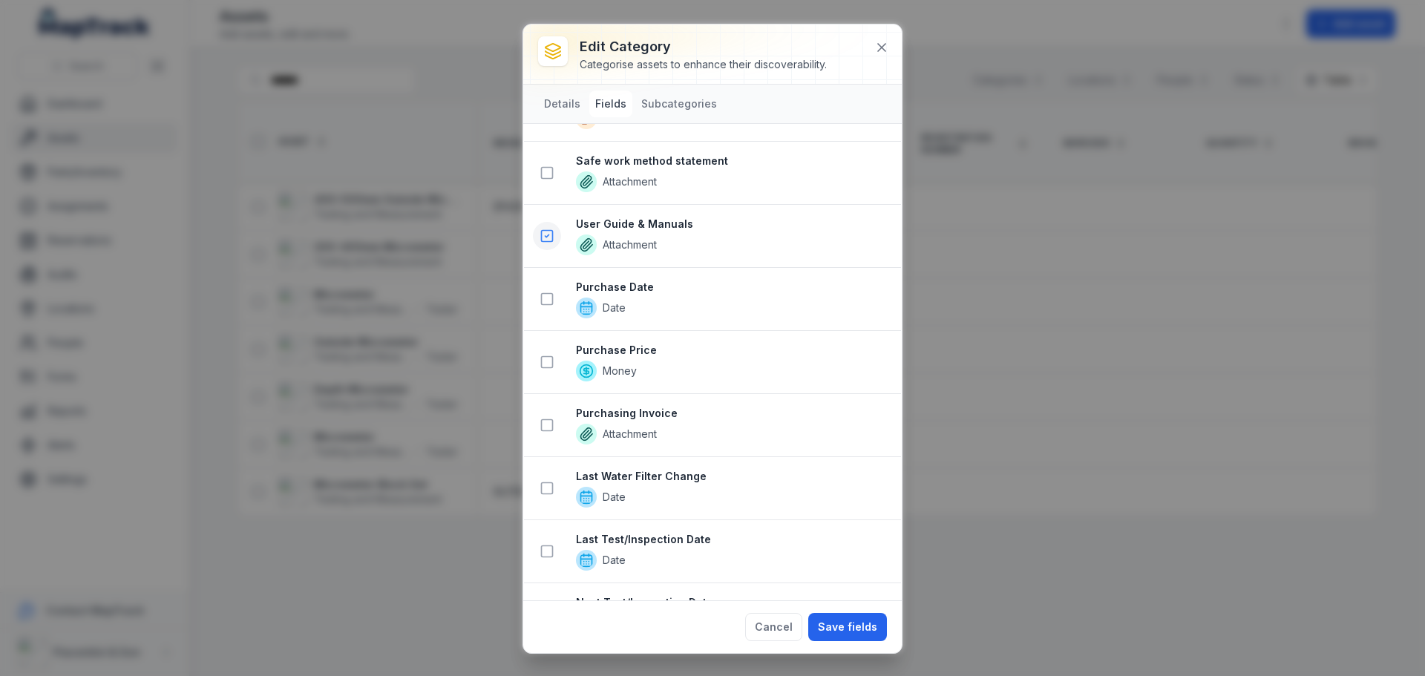
click at [551, 232] on icon at bounding box center [547, 236] width 15 height 15
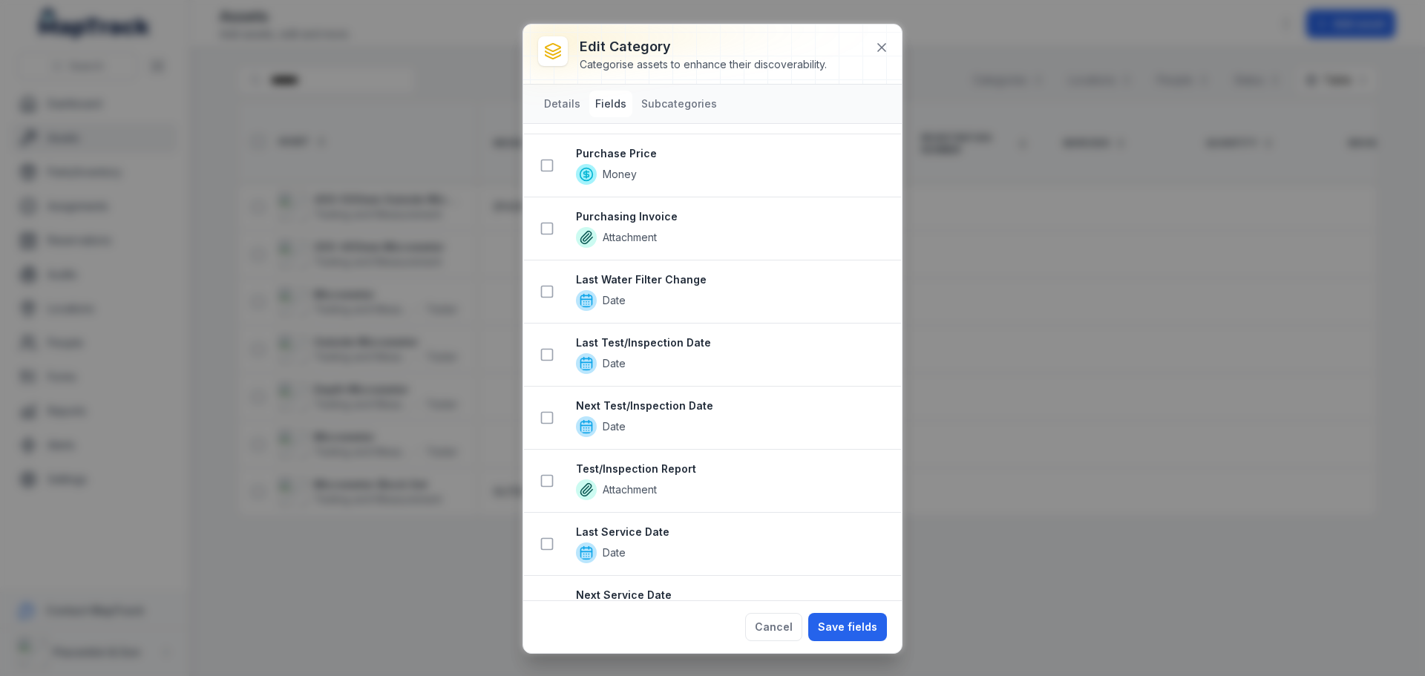
scroll to position [954, 0]
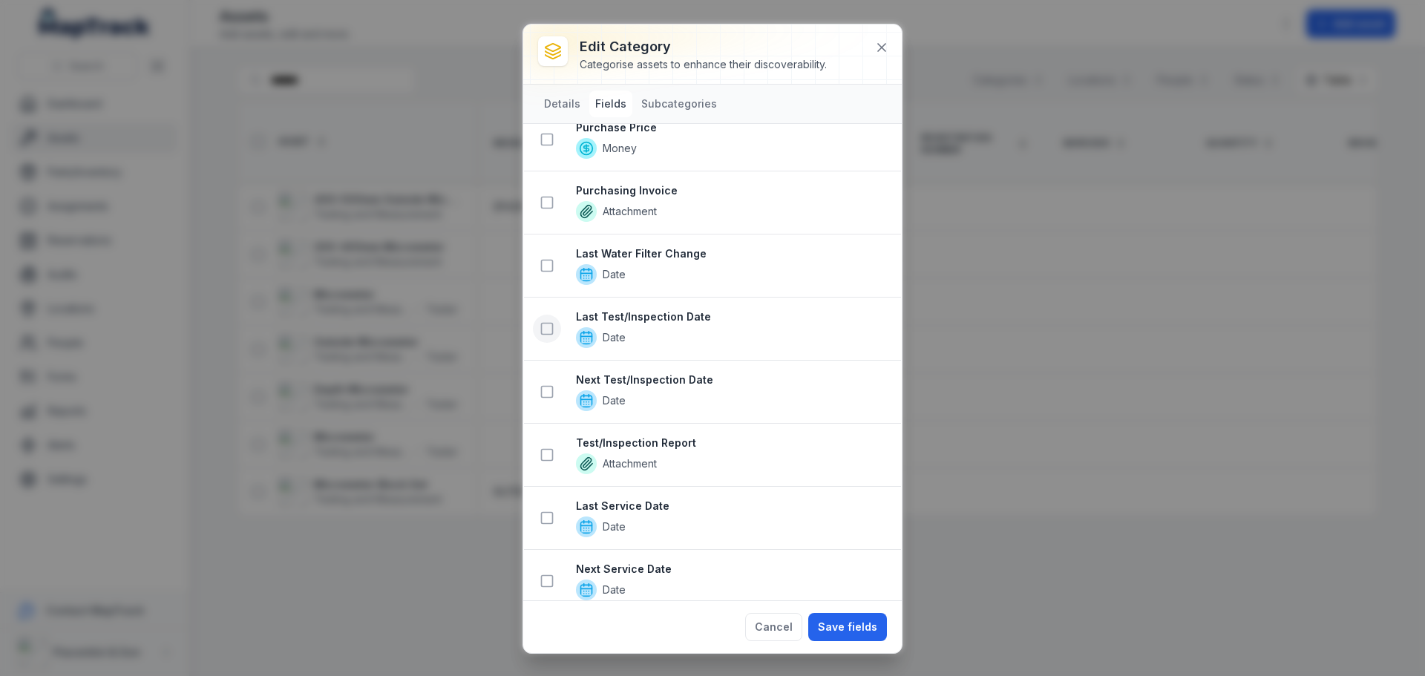
click at [549, 327] on icon at bounding box center [547, 328] width 15 height 15
click at [545, 390] on icon at bounding box center [547, 392] width 15 height 15
click at [546, 450] on rect at bounding box center [547, 455] width 11 height 11
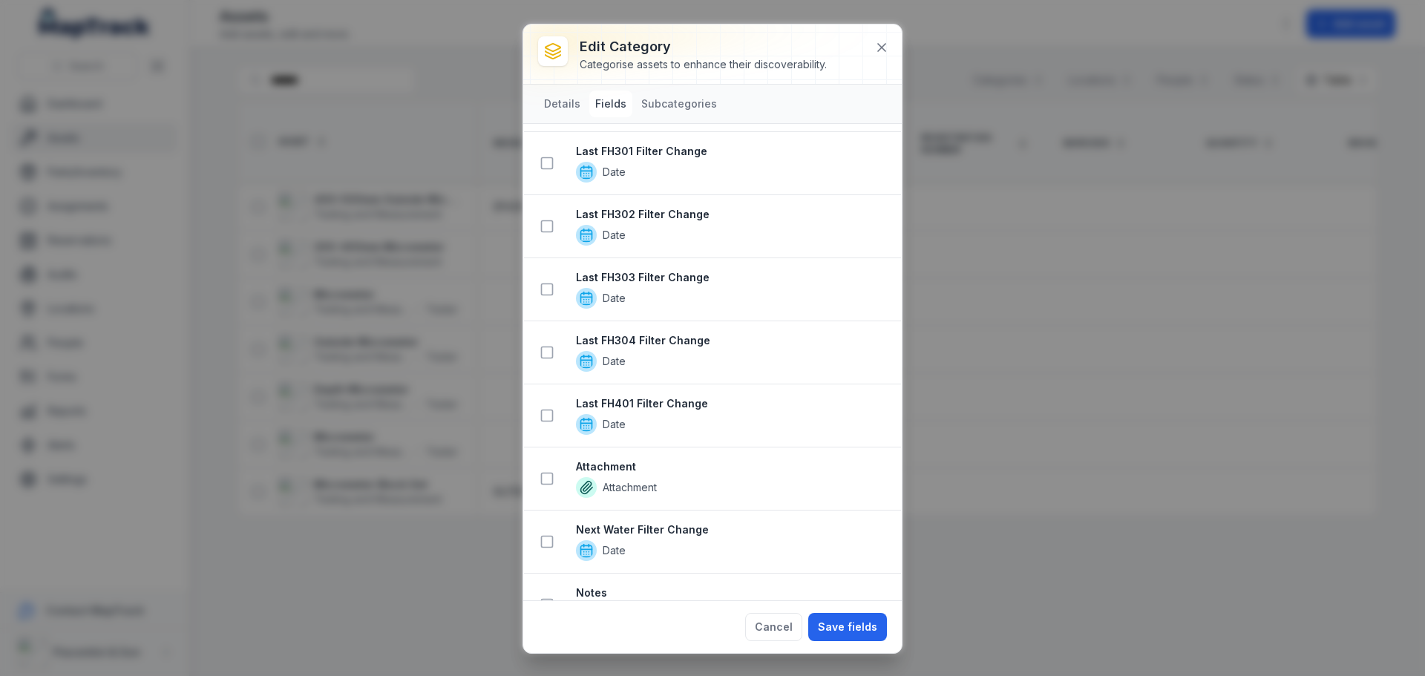
scroll to position [2702, 0]
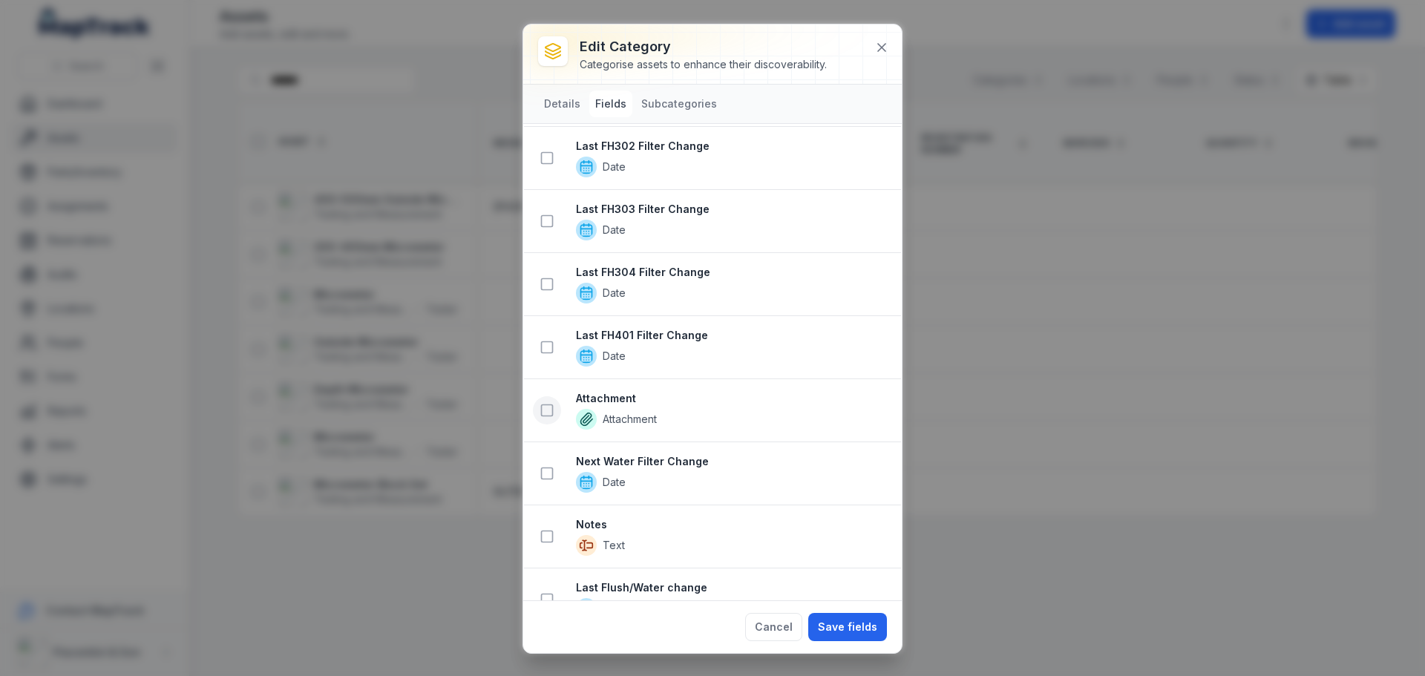
click at [548, 409] on icon at bounding box center [547, 410] width 15 height 15
click at [546, 535] on icon at bounding box center [547, 536] width 15 height 15
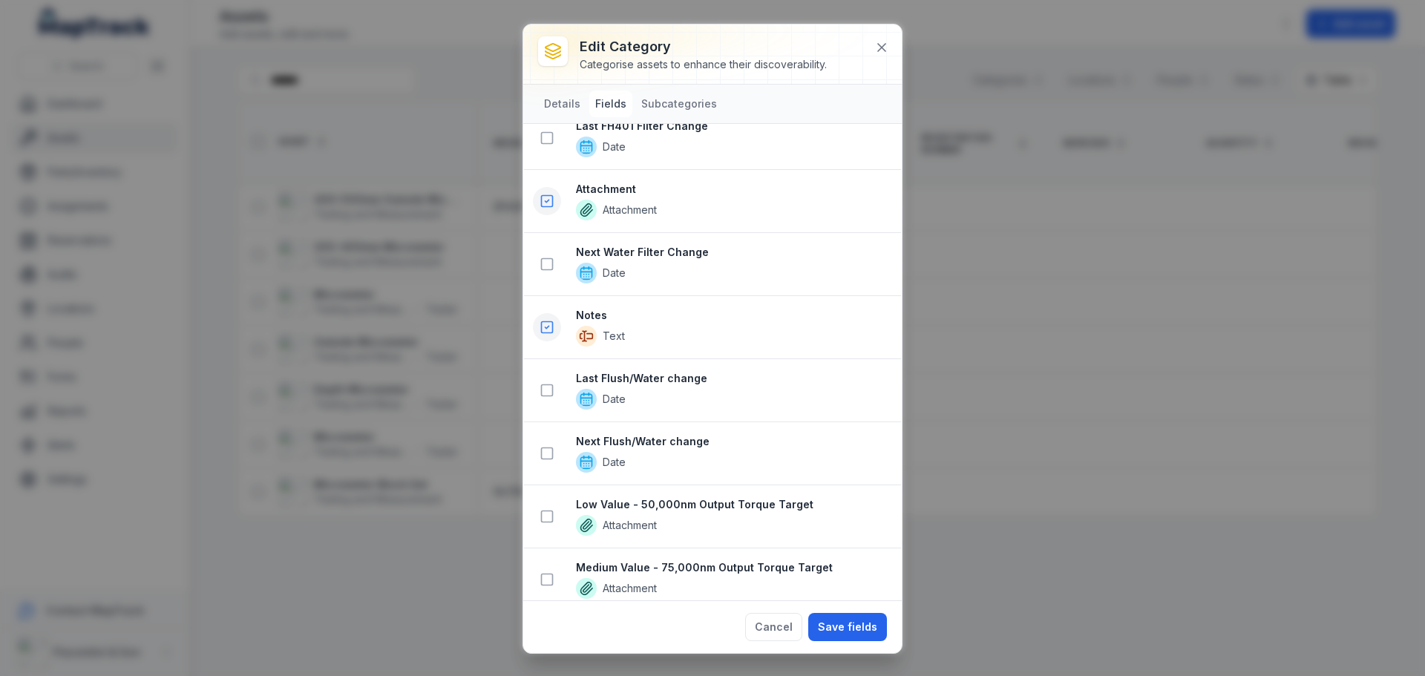
scroll to position [2963, 0]
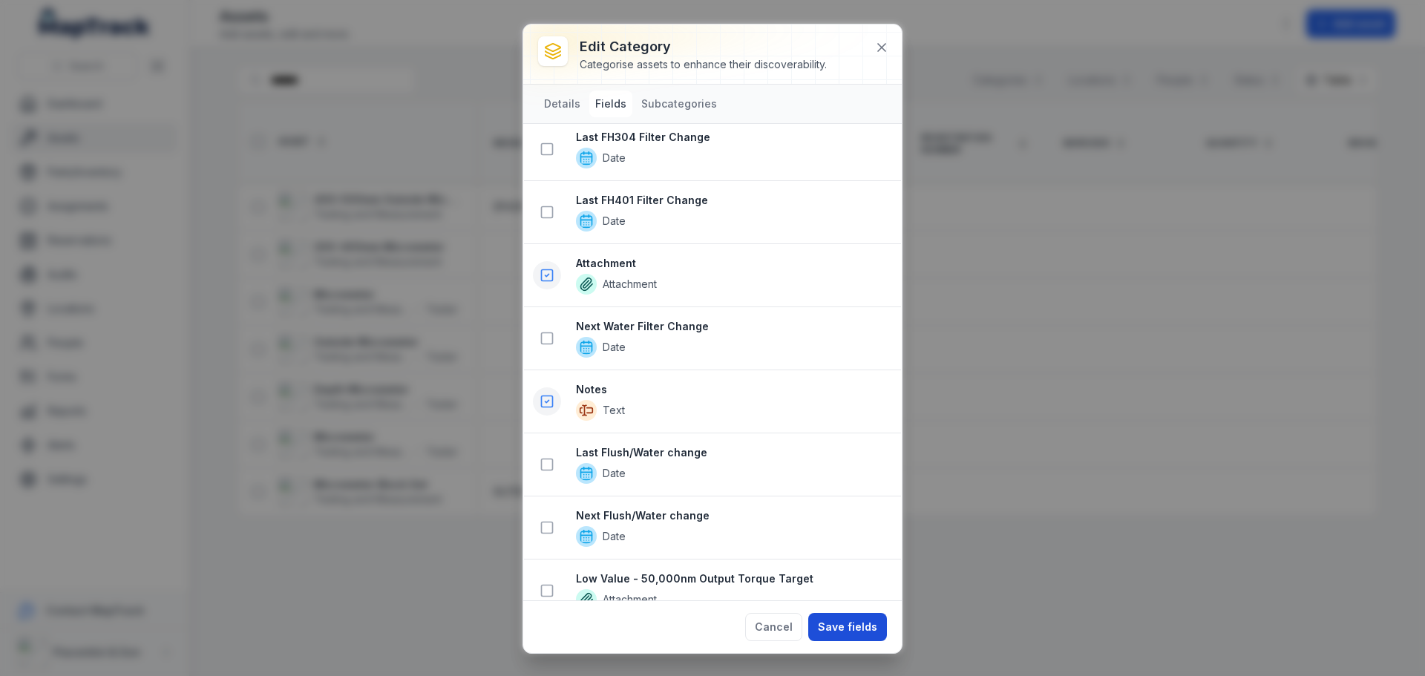
click at [867, 632] on button "Save fields" at bounding box center [847, 627] width 79 height 28
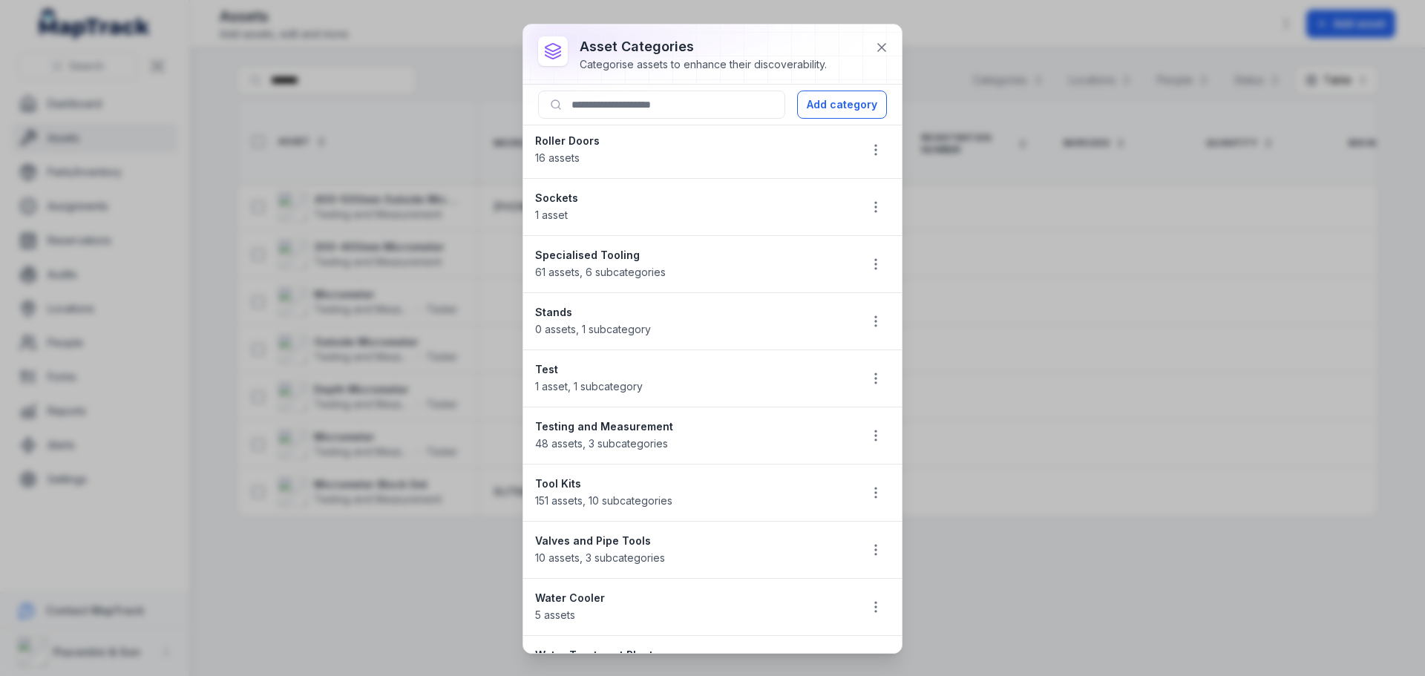
scroll to position [1414, 0]
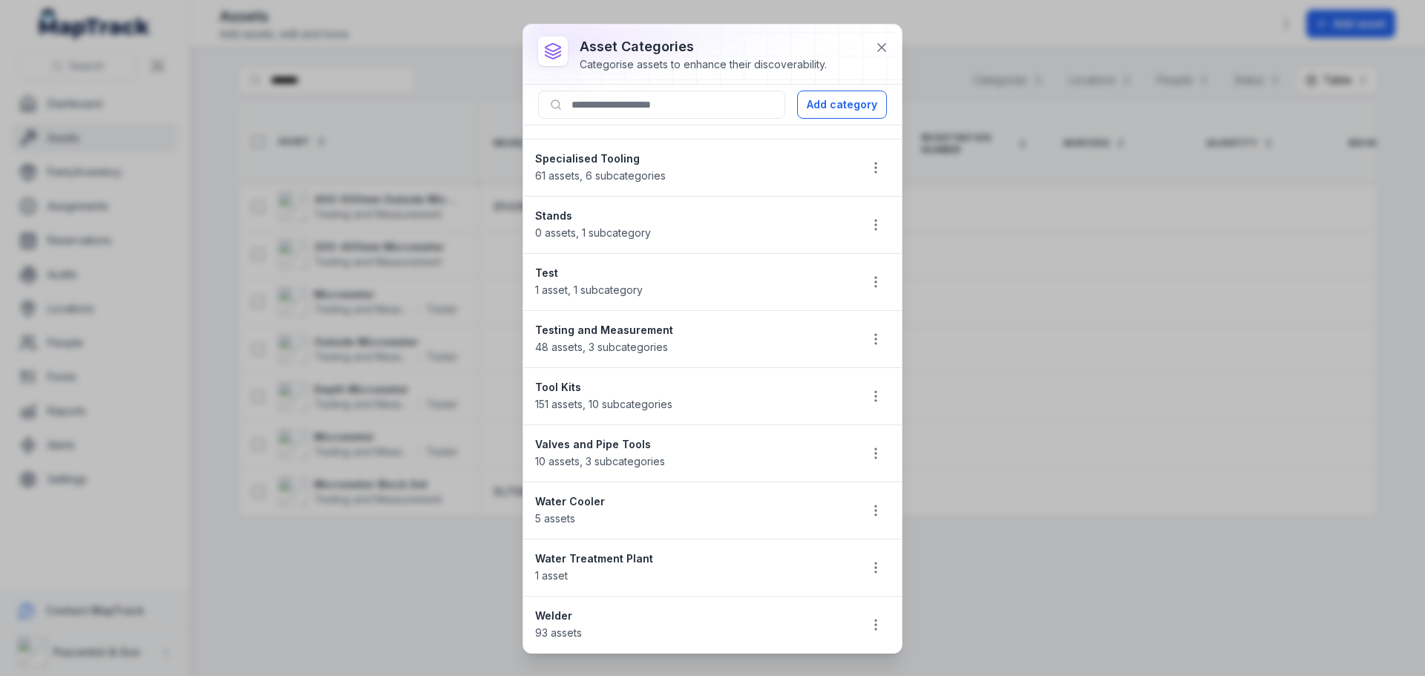
click at [1017, 553] on div "asset categories Categorise assets to enhance their discoverability. Add catego…" at bounding box center [712, 338] width 1425 height 676
click at [864, 47] on div at bounding box center [712, 53] width 379 height 59
click at [871, 47] on button at bounding box center [882, 47] width 28 height 28
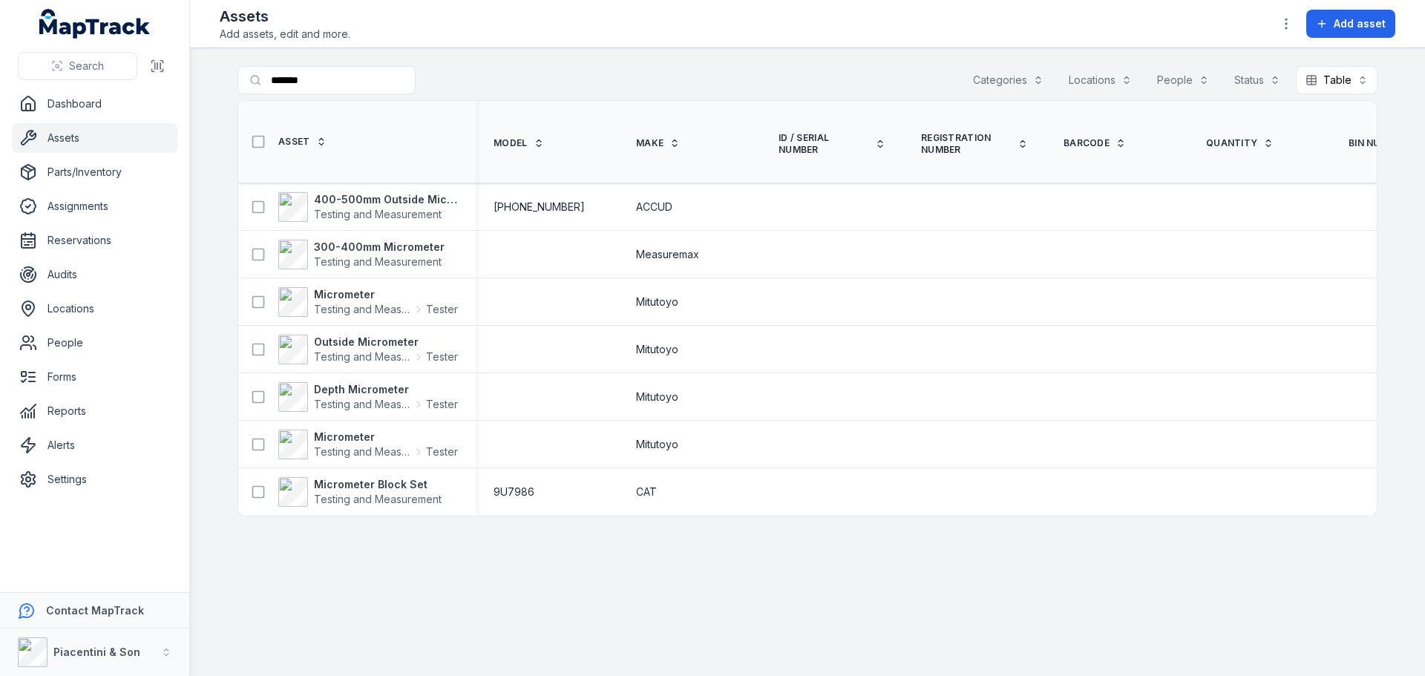
click at [958, 643] on main "Search for assets ******* Categories Locations People Status Table ***** Asset …" at bounding box center [807, 362] width 1235 height 628
